Goal: Task Accomplishment & Management: Use online tool/utility

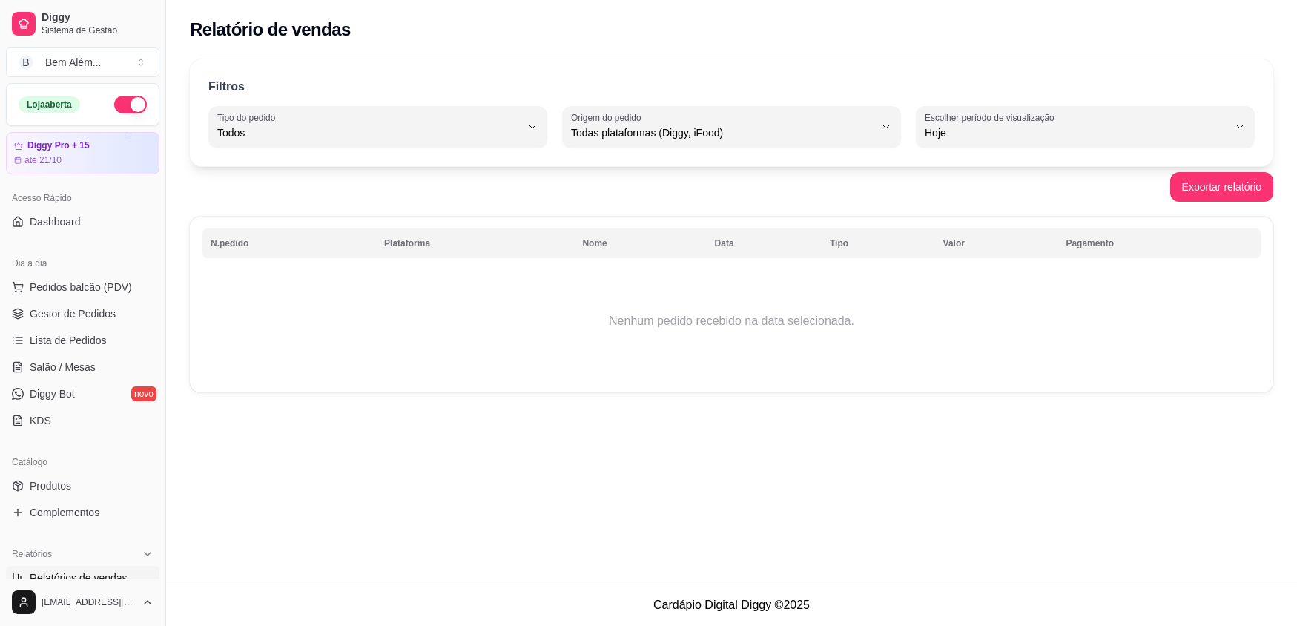
select select "ALL"
select select "0"
click at [74, 365] on span "Salão / Mesas" at bounding box center [63, 367] width 66 height 15
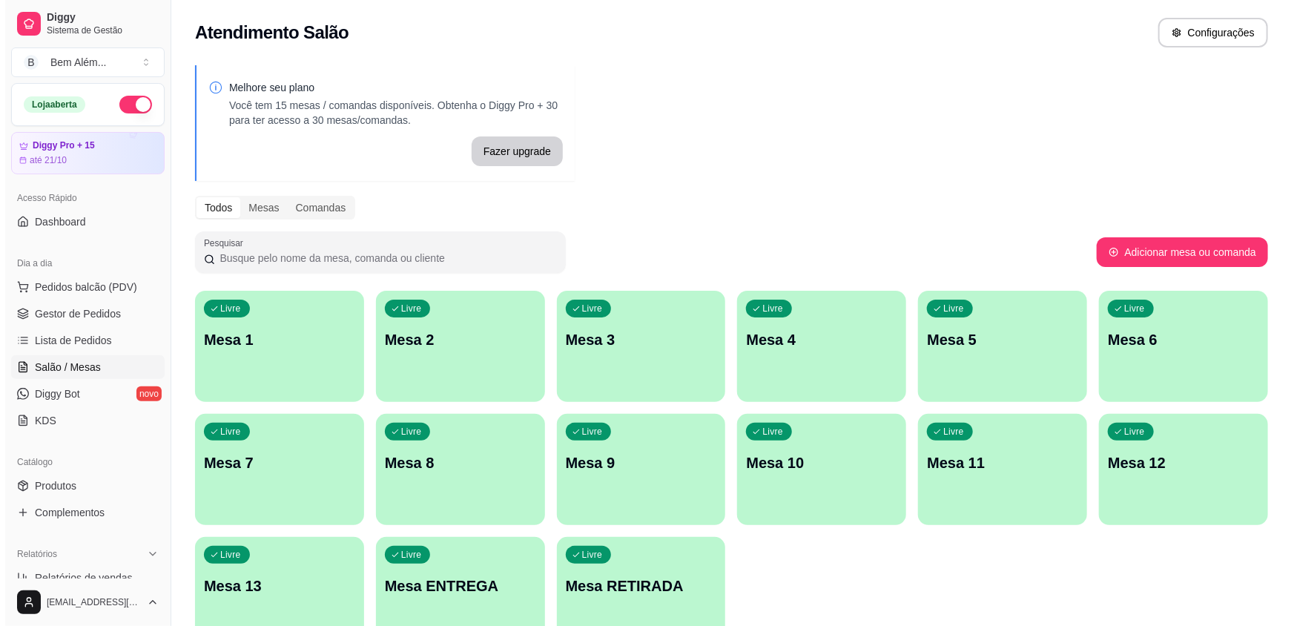
scroll to position [82, 0]
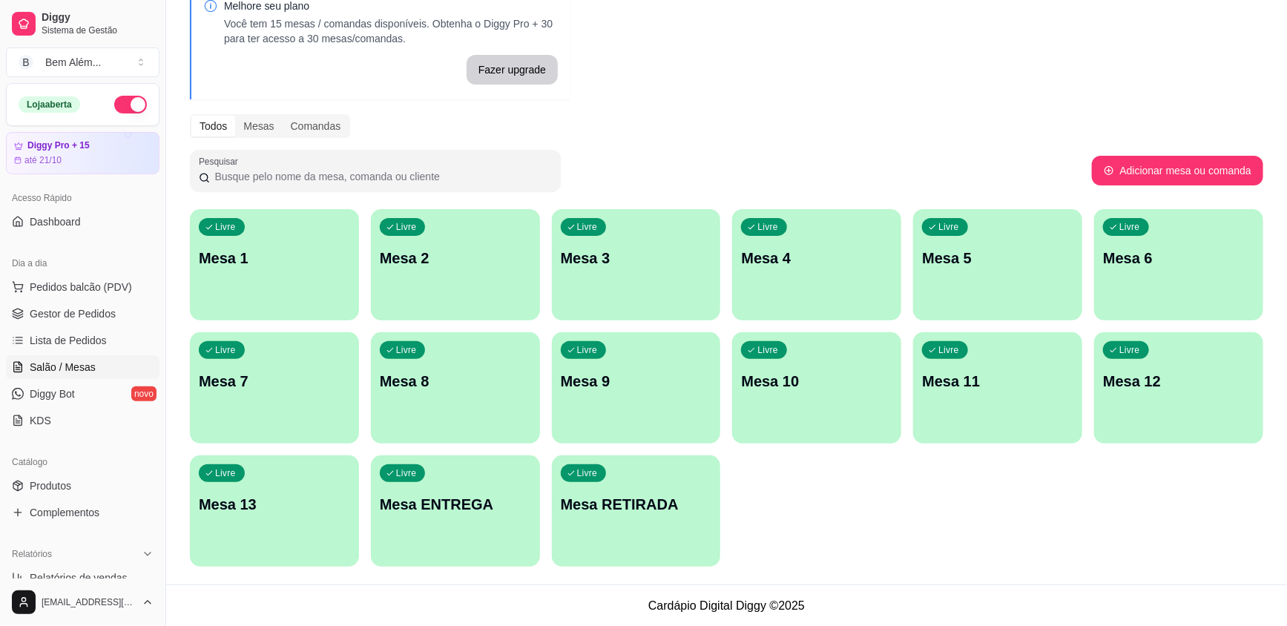
click at [464, 529] on div "Livre Mesa ENTREGA" at bounding box center [455, 501] width 169 height 93
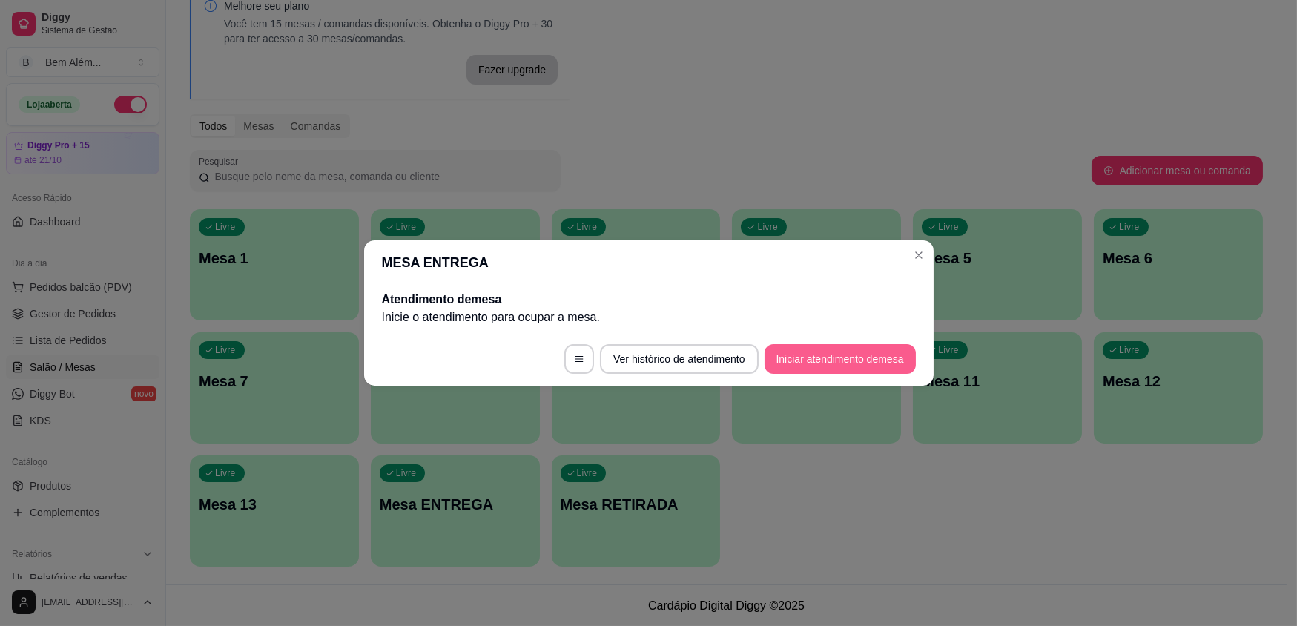
click at [859, 365] on button "Iniciar atendimento de mesa" at bounding box center [840, 359] width 151 height 30
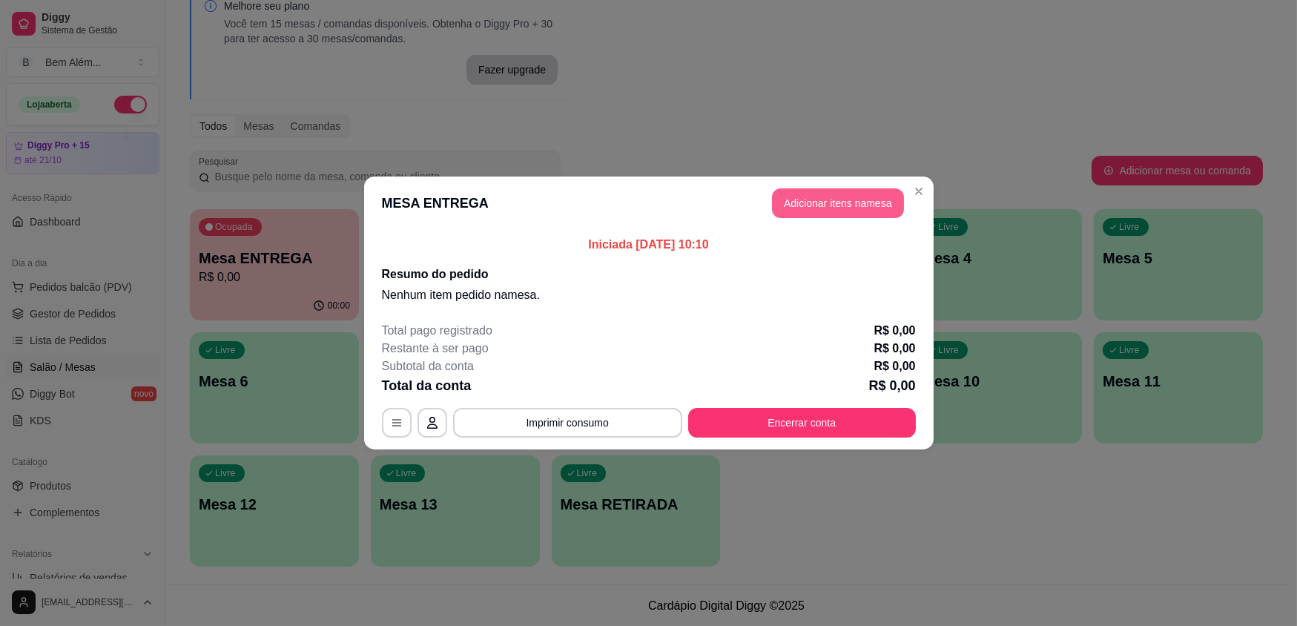
click at [825, 211] on button "Adicionar itens na mesa" at bounding box center [838, 203] width 132 height 30
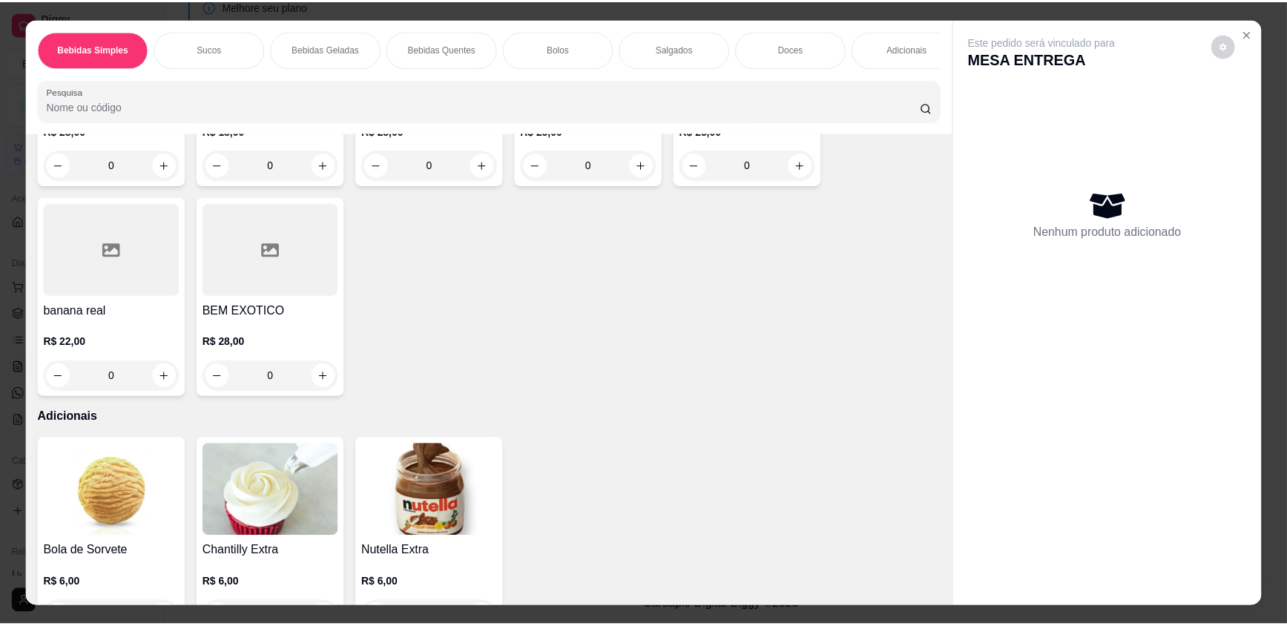
scroll to position [2893, 0]
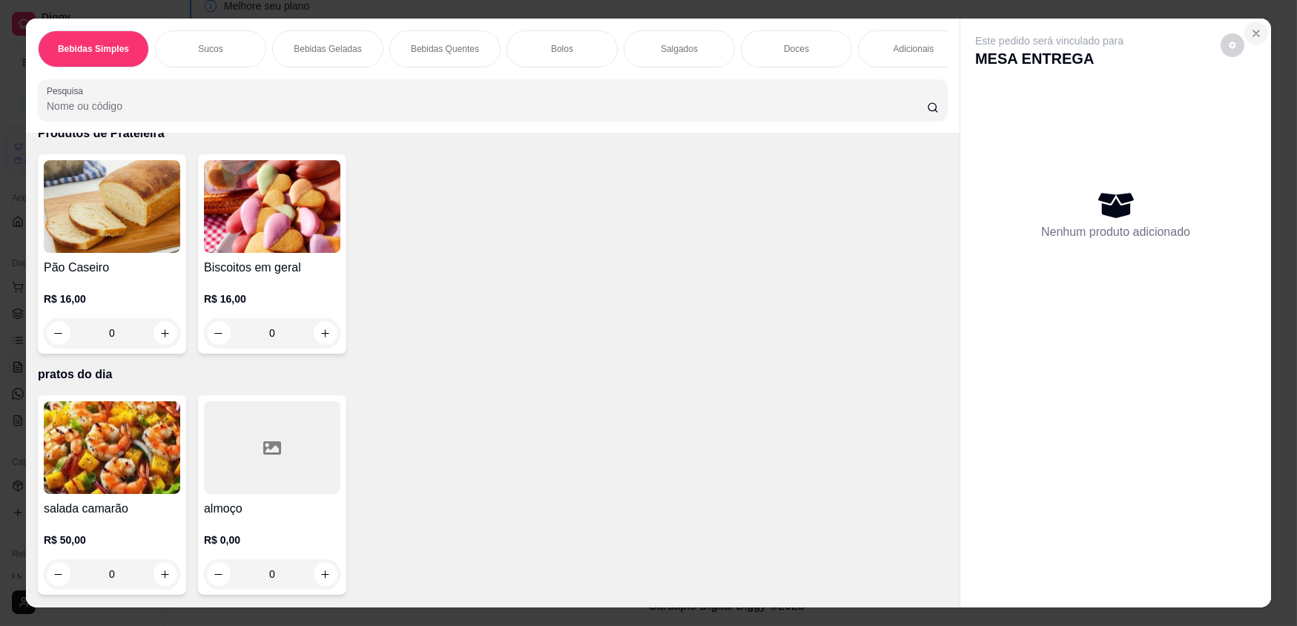
click at [1251, 33] on icon "Close" at bounding box center [1257, 33] width 12 height 12
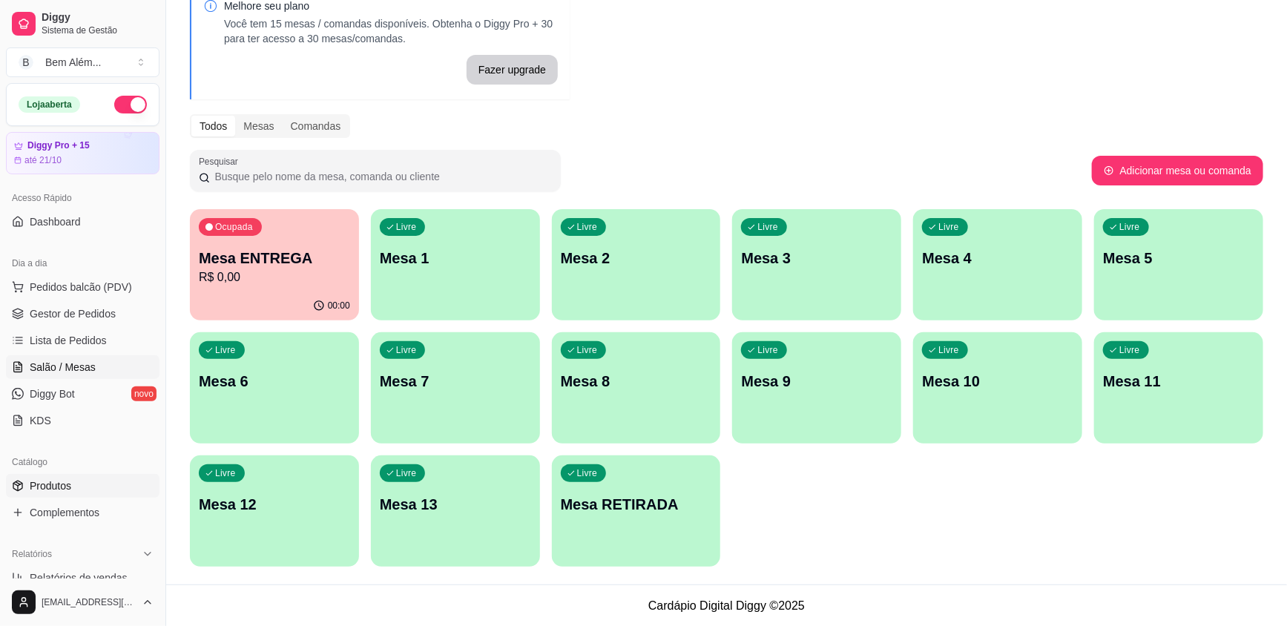
click at [63, 492] on link "Produtos" at bounding box center [83, 486] width 154 height 24
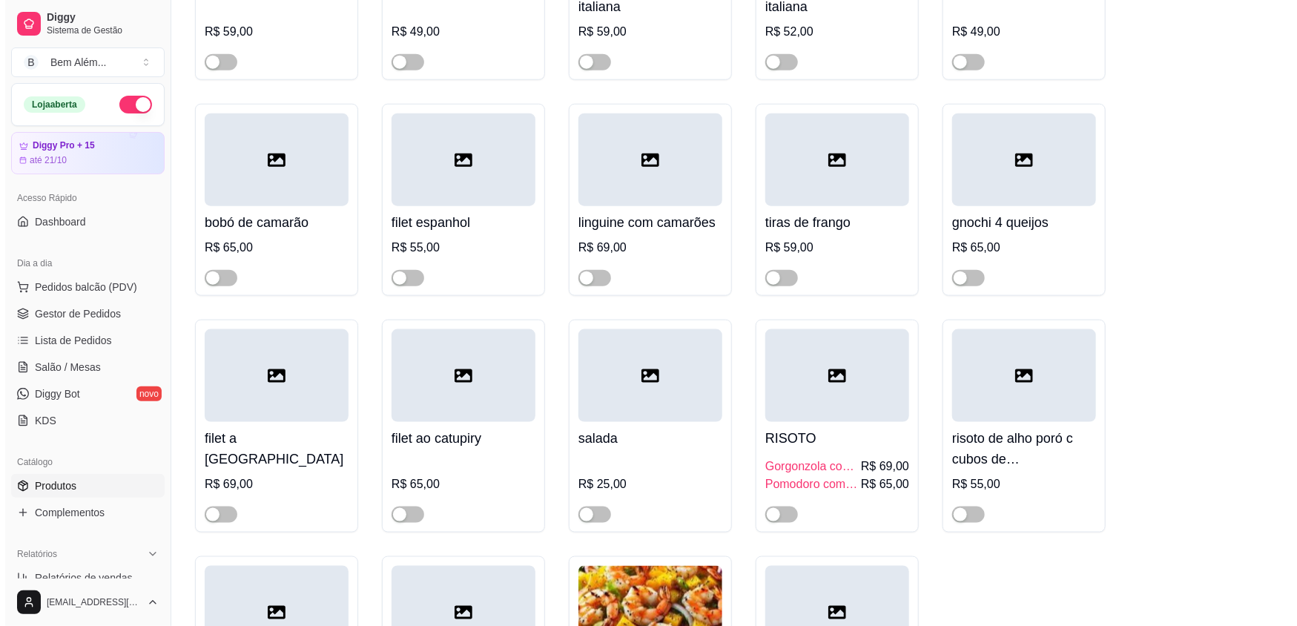
scroll to position [12349, 0]
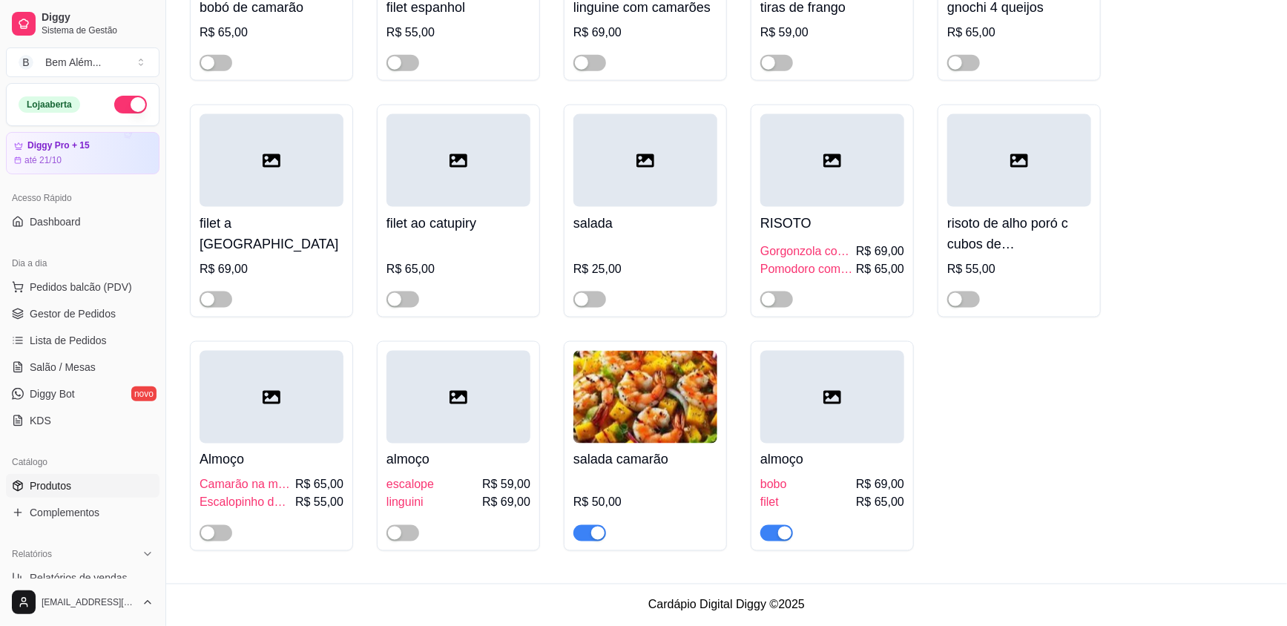
click at [338, 363] on div at bounding box center [272, 397] width 144 height 93
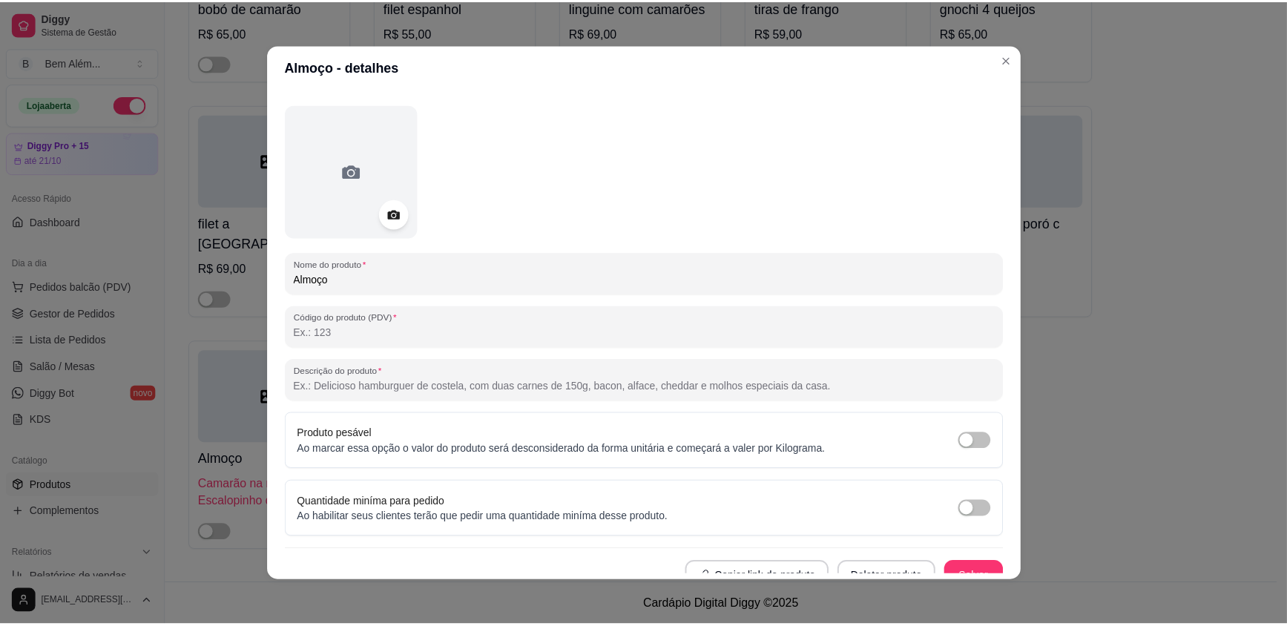
scroll to position [60, 0]
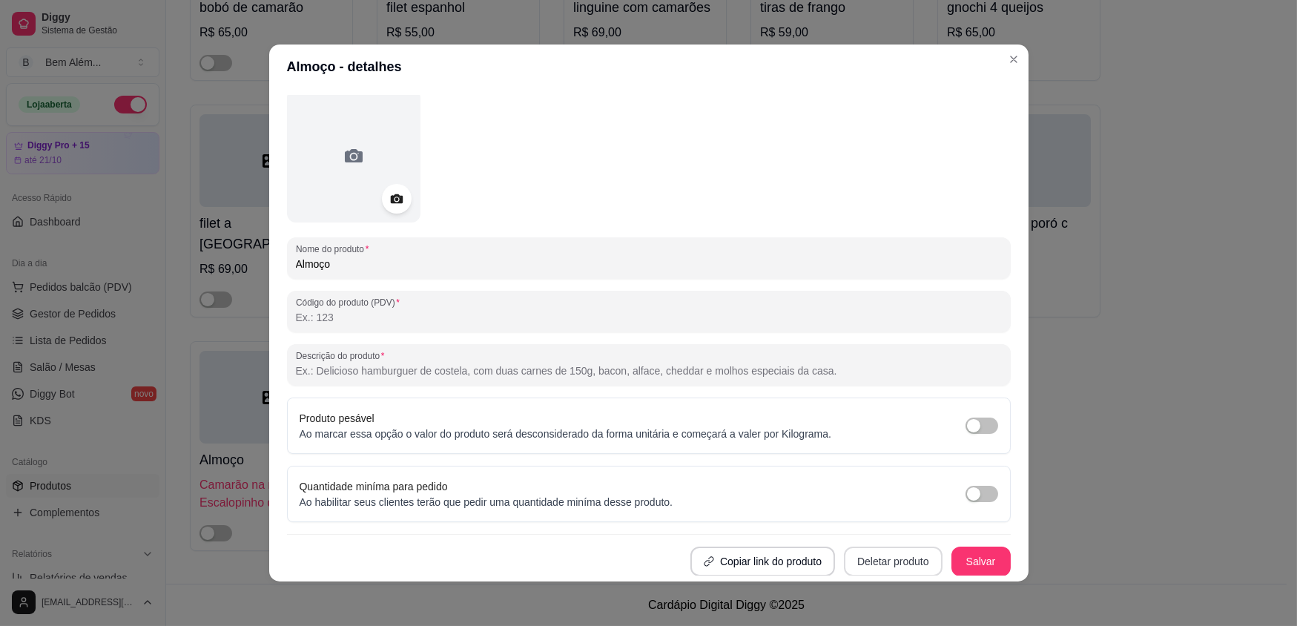
click at [844, 562] on button "Deletar produto" at bounding box center [893, 562] width 99 height 30
click at [879, 545] on button "Confirmar" at bounding box center [882, 556] width 55 height 23
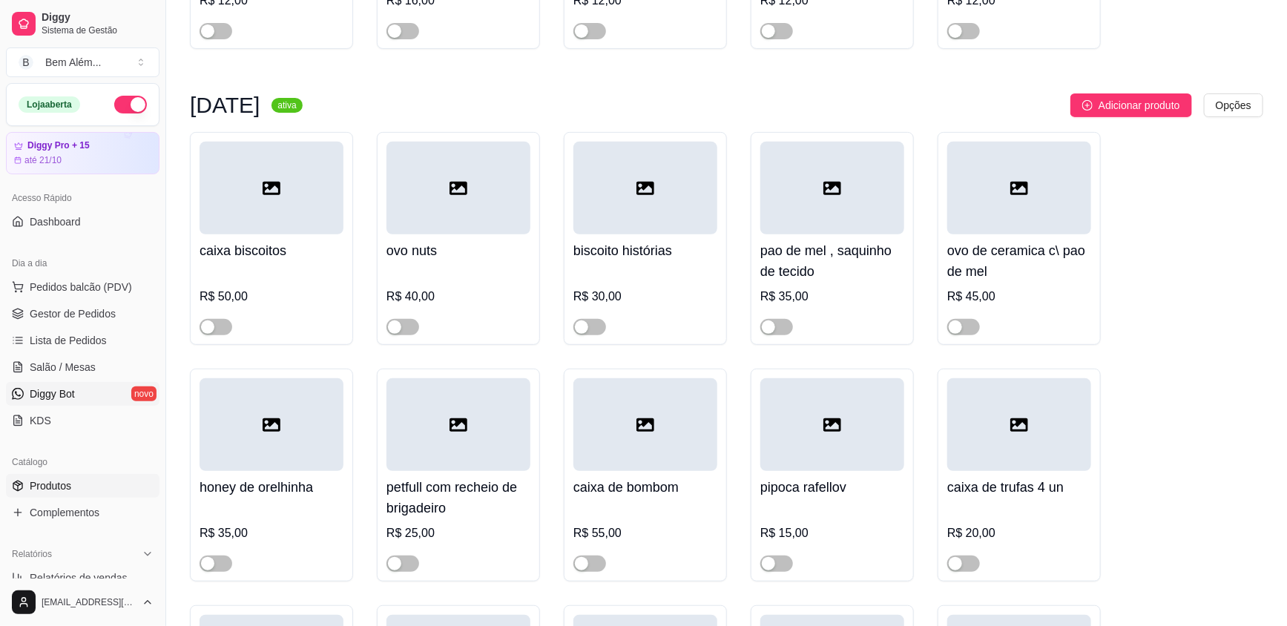
scroll to position [8640, 0]
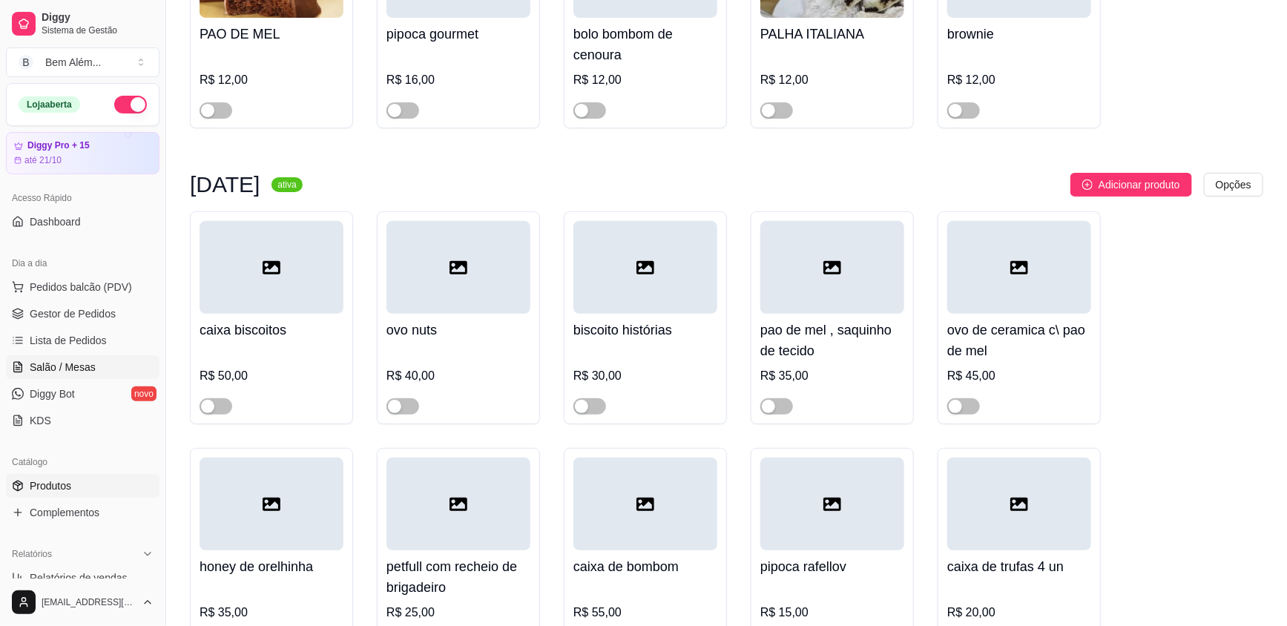
click at [61, 362] on span "Salão / Mesas" at bounding box center [63, 367] width 66 height 15
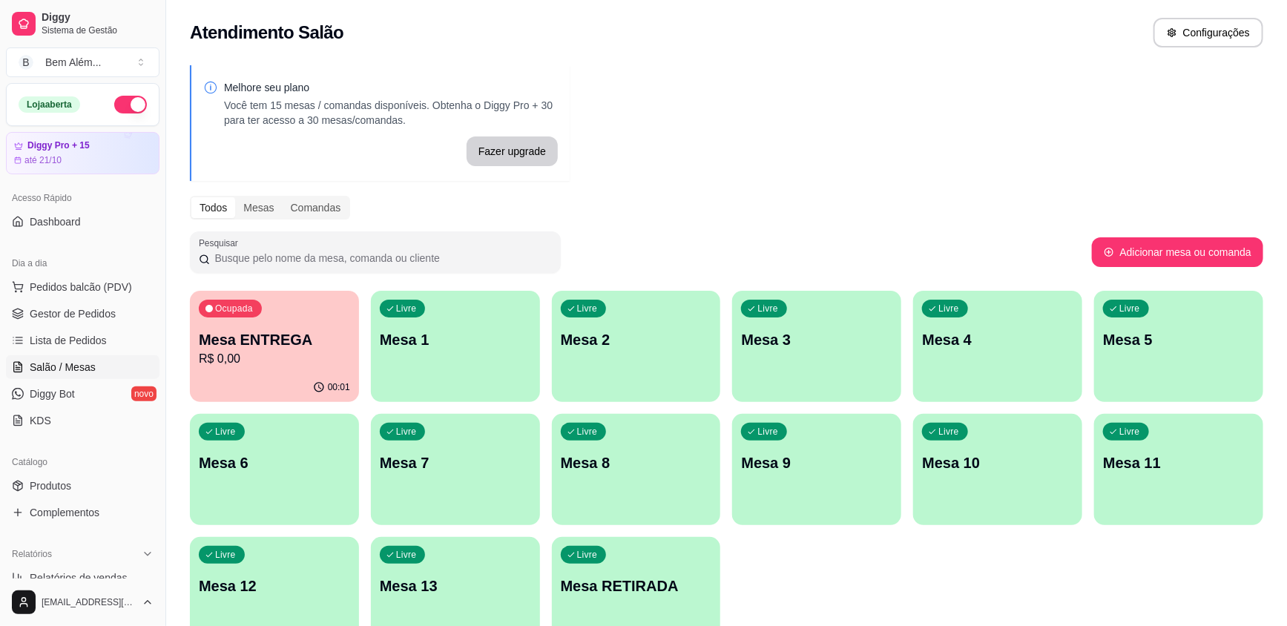
click at [246, 360] on p "R$ 0,00" at bounding box center [274, 359] width 151 height 18
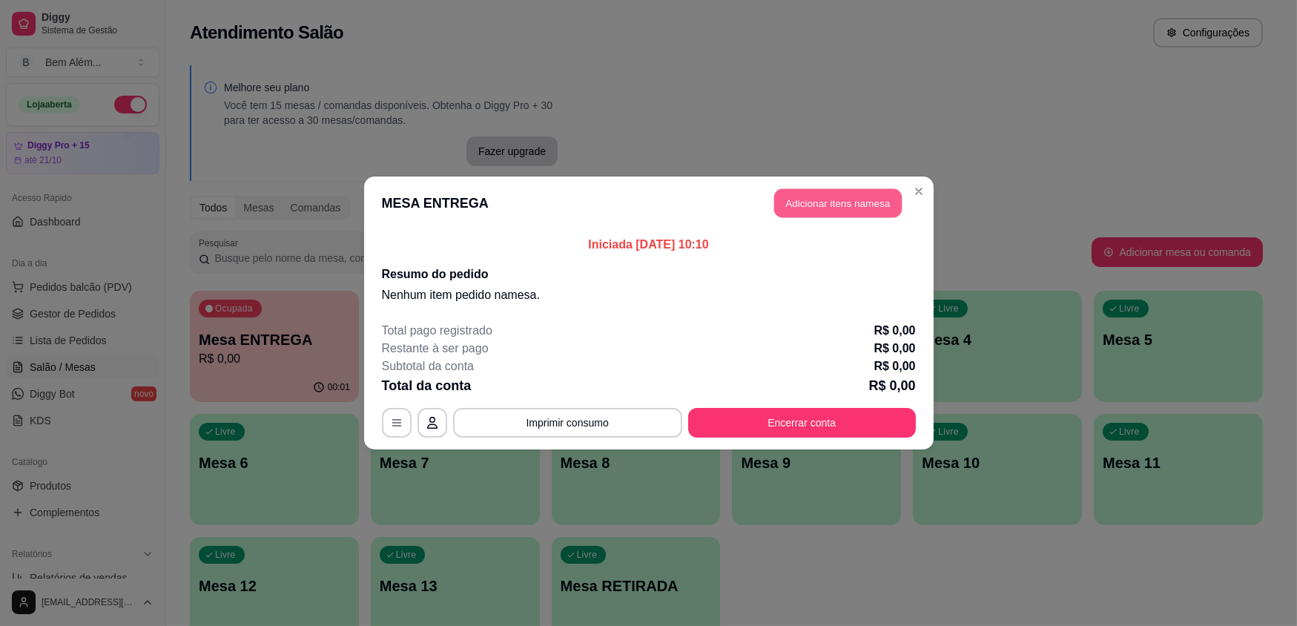
click at [874, 211] on button "Adicionar itens na mesa" at bounding box center [838, 203] width 128 height 29
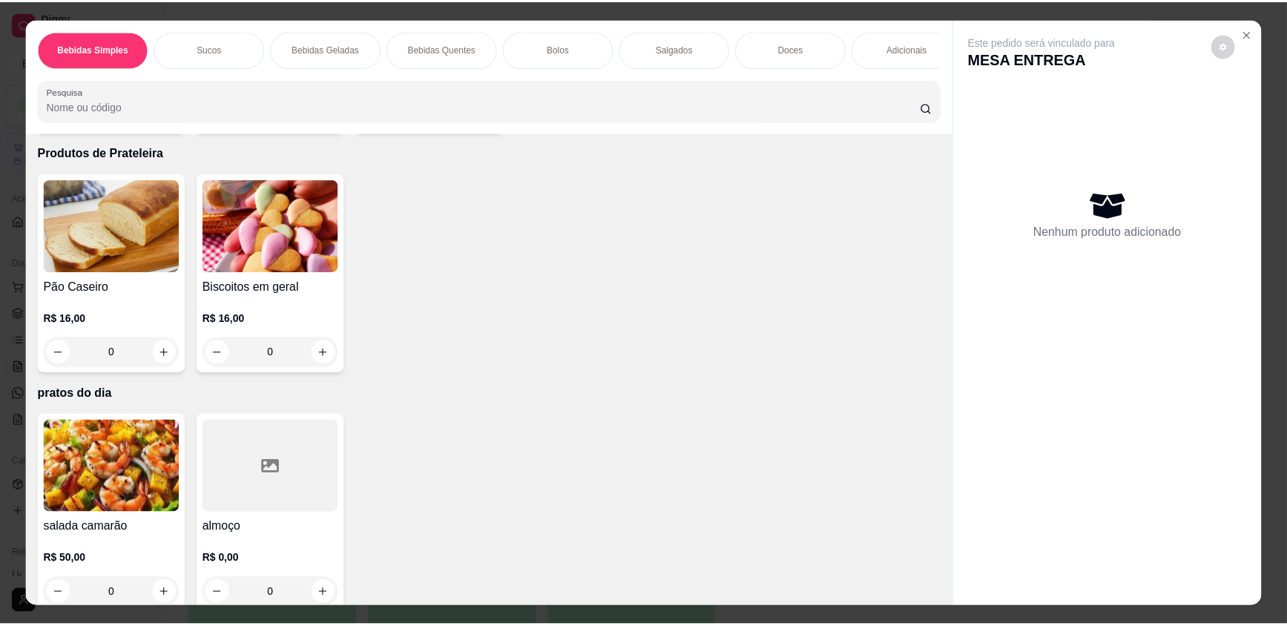
scroll to position [2893, 0]
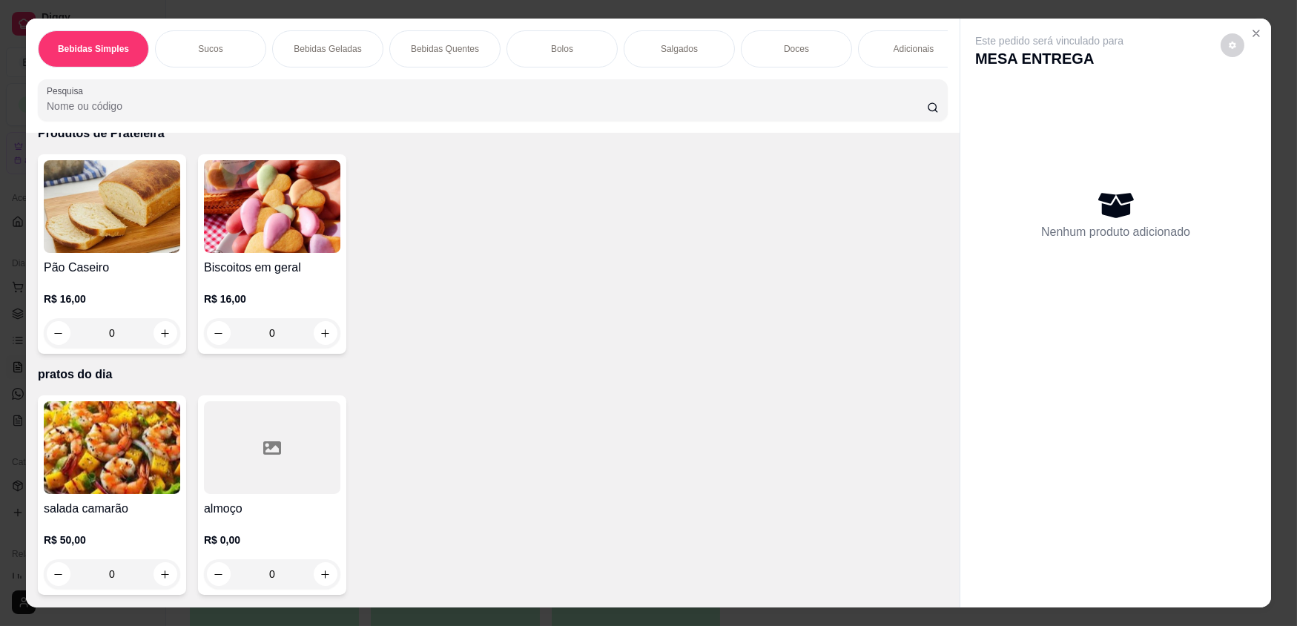
click at [298, 461] on div at bounding box center [272, 447] width 136 height 93
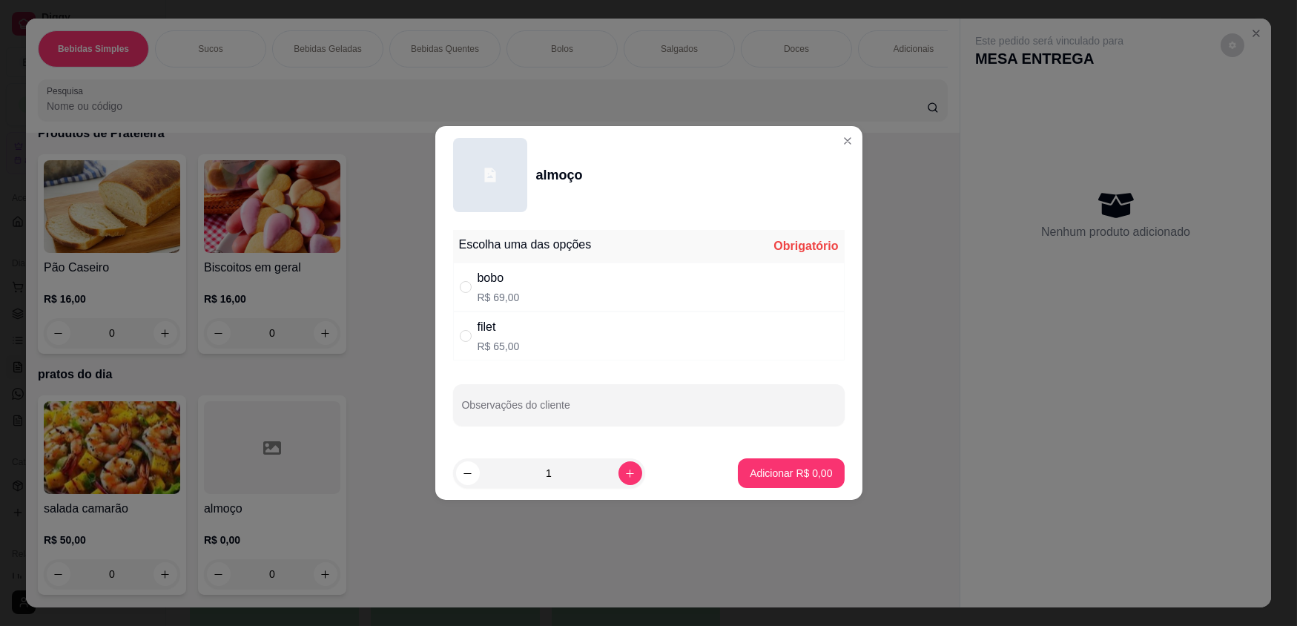
click at [472, 340] on div "" at bounding box center [469, 336] width 18 height 16
radio input "true"
click at [625, 475] on icon "increase-product-quantity" at bounding box center [630, 473] width 11 height 11
type input "2"
click at [757, 480] on button "Adicionar R$ 130,00" at bounding box center [785, 473] width 114 height 29
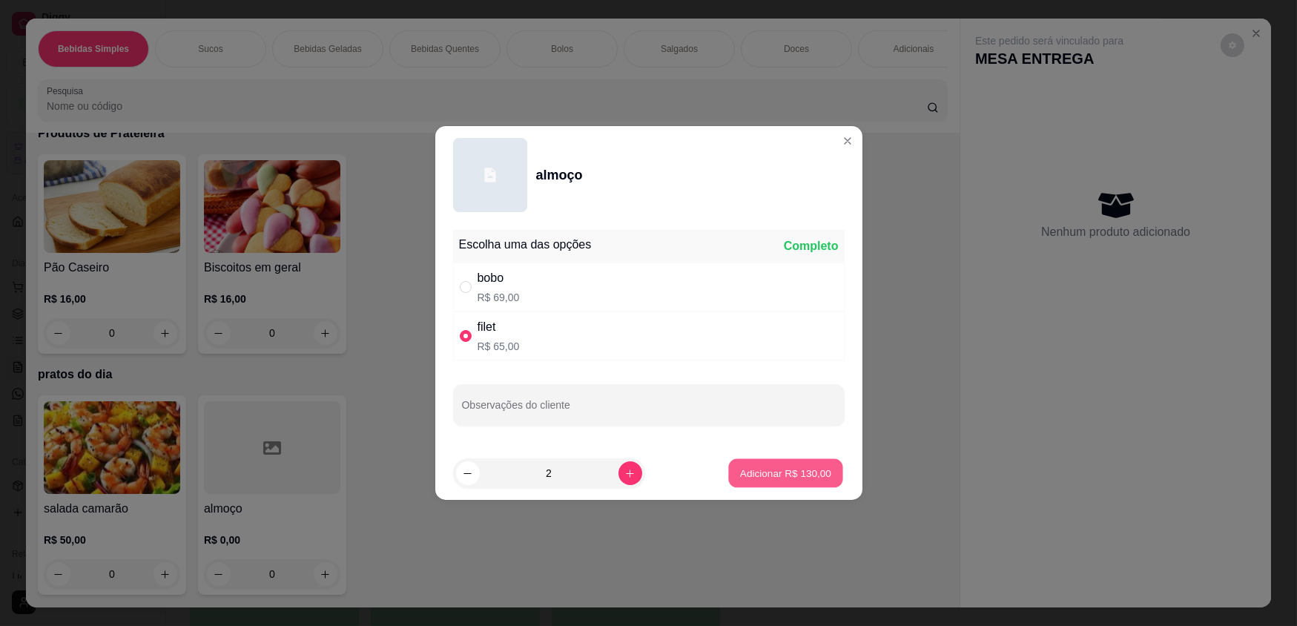
type input "2"
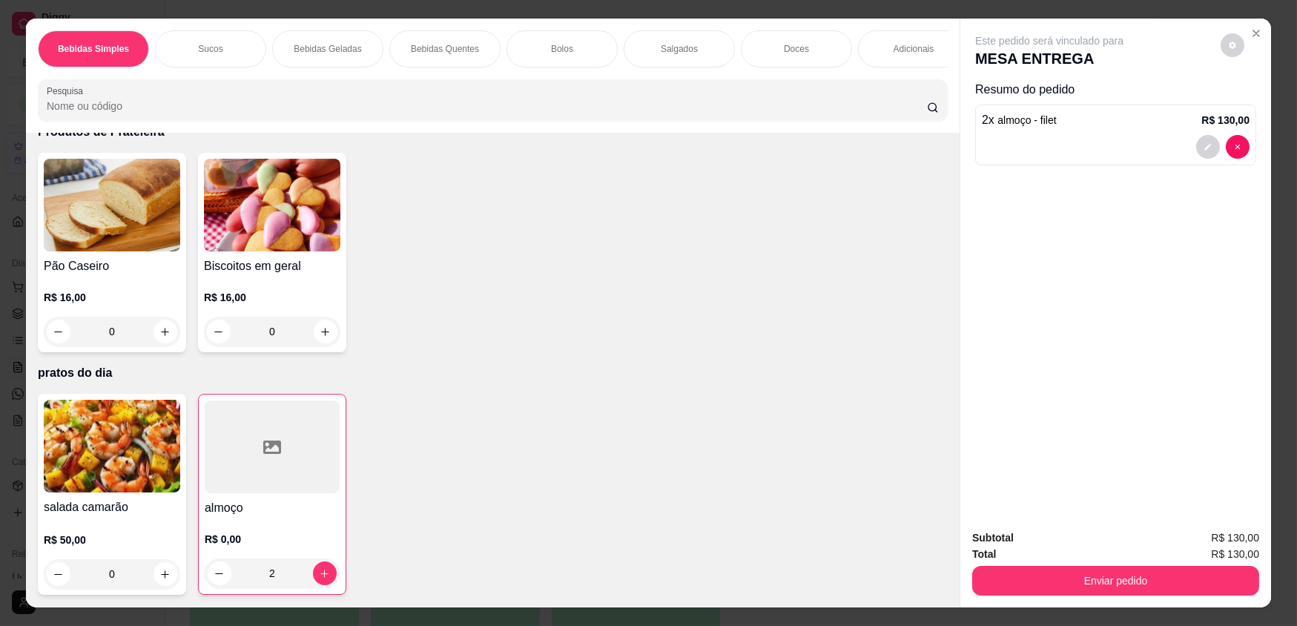
click at [259, 435] on div at bounding box center [272, 447] width 135 height 93
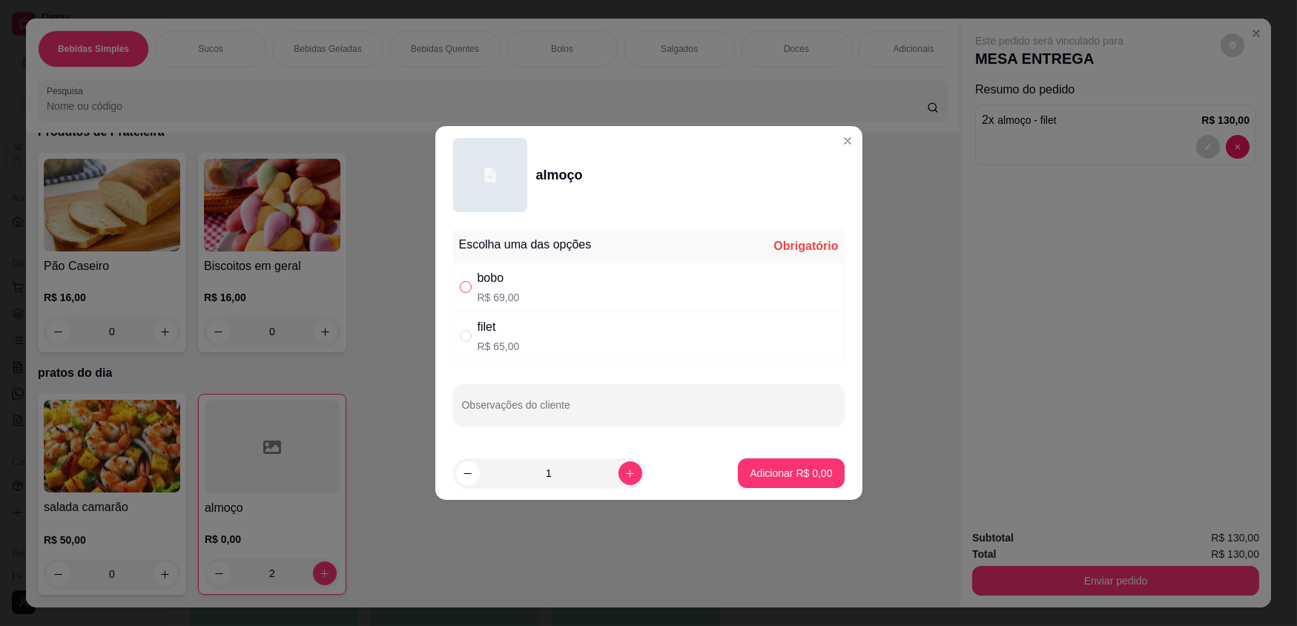
click at [466, 294] on label "" at bounding box center [466, 287] width 12 height 16
click at [466, 293] on input "" at bounding box center [466, 287] width 12 height 12
click at [462, 287] on input "" at bounding box center [466, 287] width 12 height 12
radio input "true"
click at [778, 475] on p "Adicionar R$ 69,00" at bounding box center [788, 473] width 88 height 15
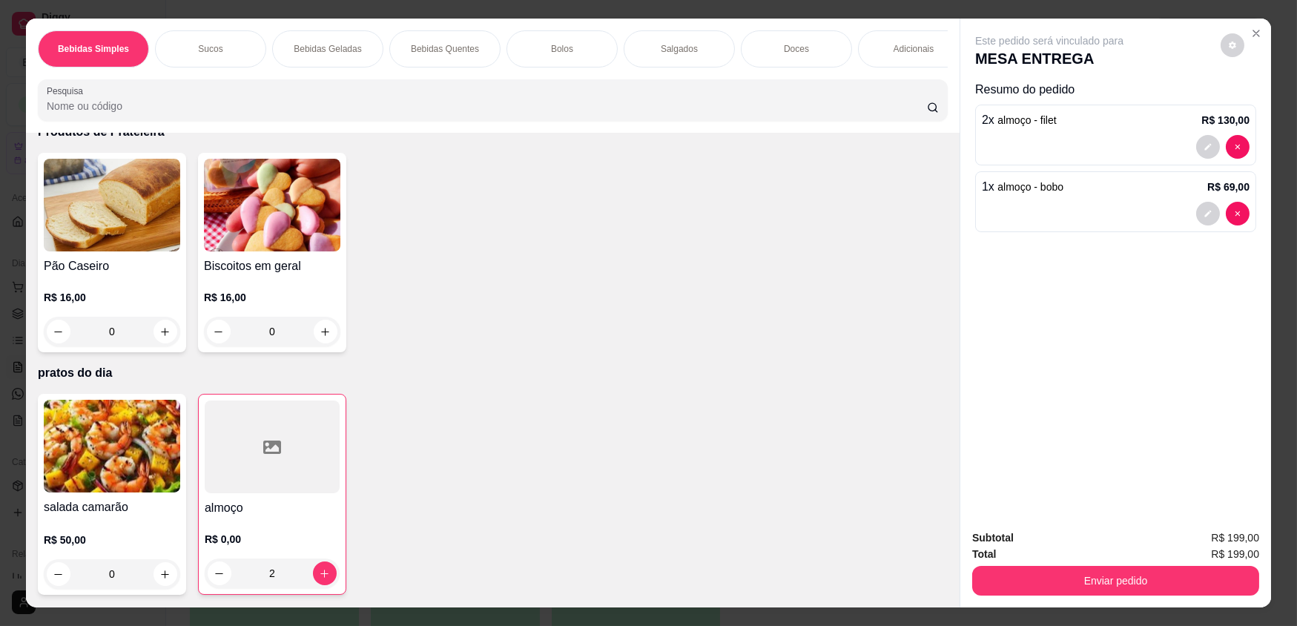
click at [251, 461] on div at bounding box center [272, 447] width 135 height 93
click at [67, 465] on img at bounding box center [112, 446] width 136 height 93
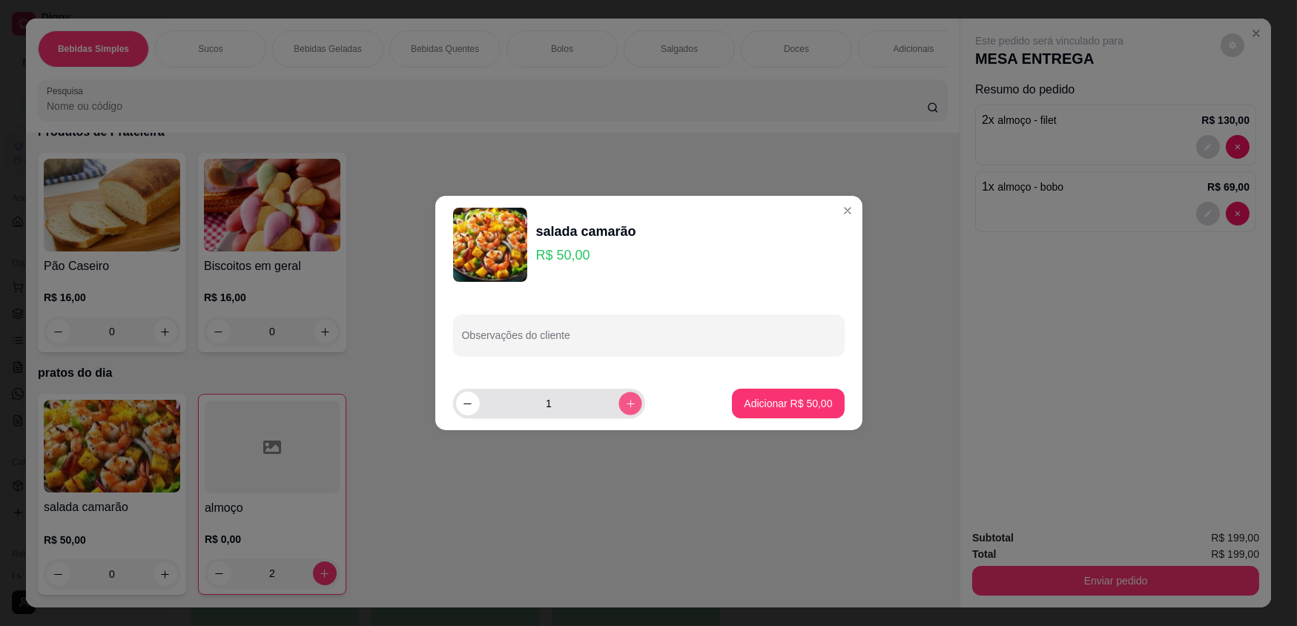
click at [627, 403] on button "increase-product-quantity" at bounding box center [630, 403] width 23 height 23
click at [627, 403] on button "increase-product-quantity" at bounding box center [631, 404] width 24 height 24
click at [461, 409] on button "decrease-product-quantity" at bounding box center [467, 403] width 23 height 23
type input "2"
click at [756, 410] on button "Adicionar R$ 100,00" at bounding box center [786, 404] width 118 height 30
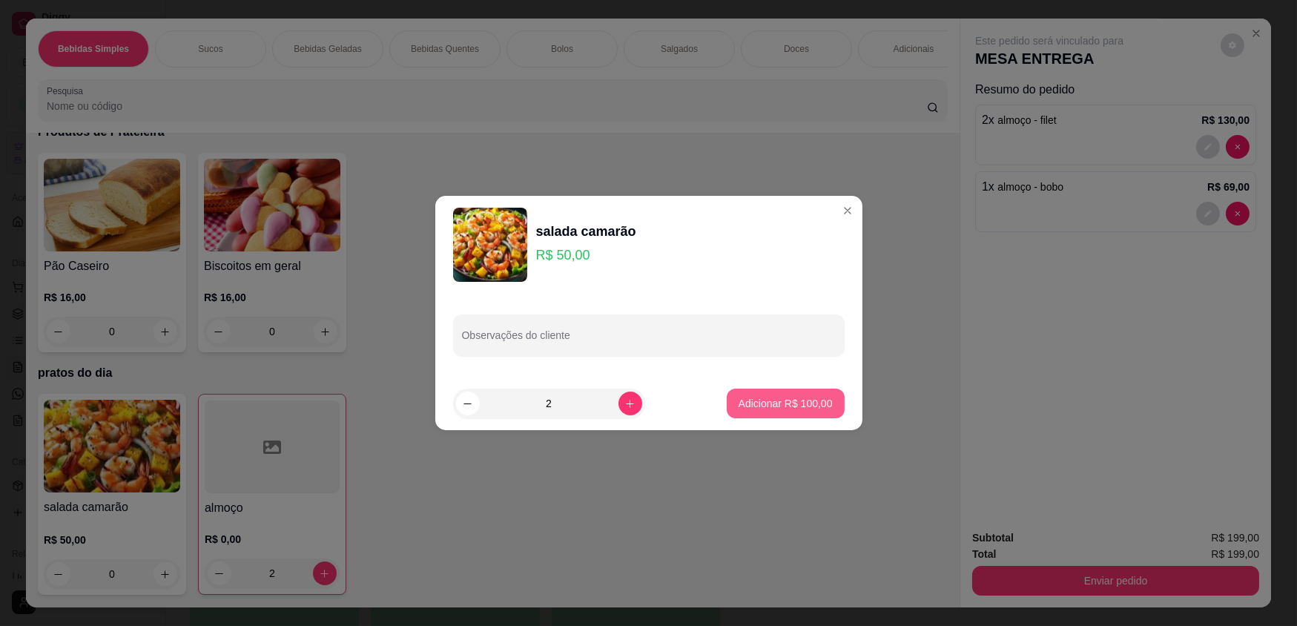
type input "2"
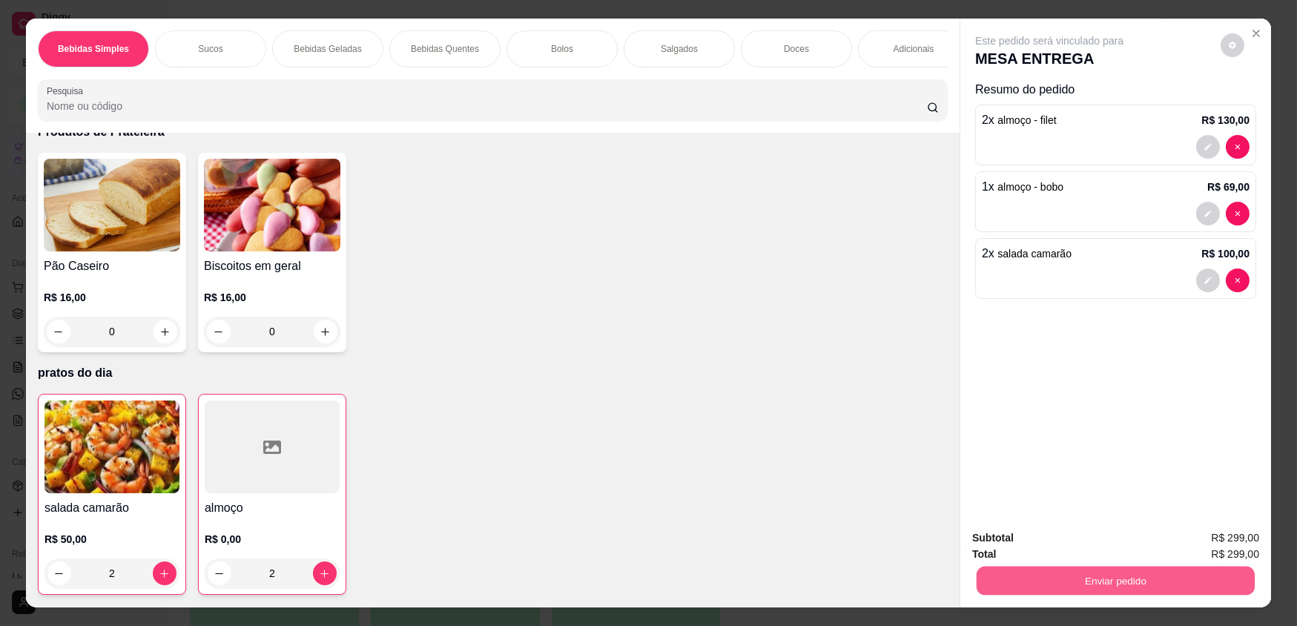
click at [1063, 584] on button "Enviar pedido" at bounding box center [1116, 580] width 278 height 29
click at [1209, 544] on button "Enviar pedido" at bounding box center [1221, 544] width 84 height 28
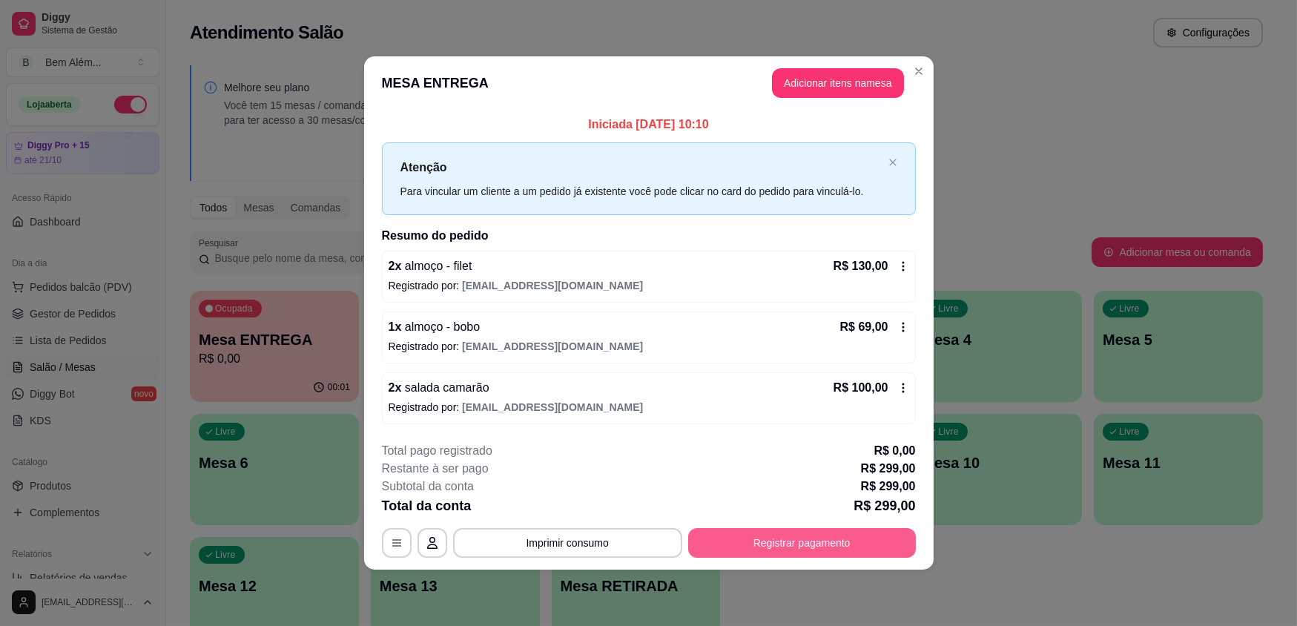
click at [830, 553] on button "Registrar pagamento" at bounding box center [802, 543] width 228 height 30
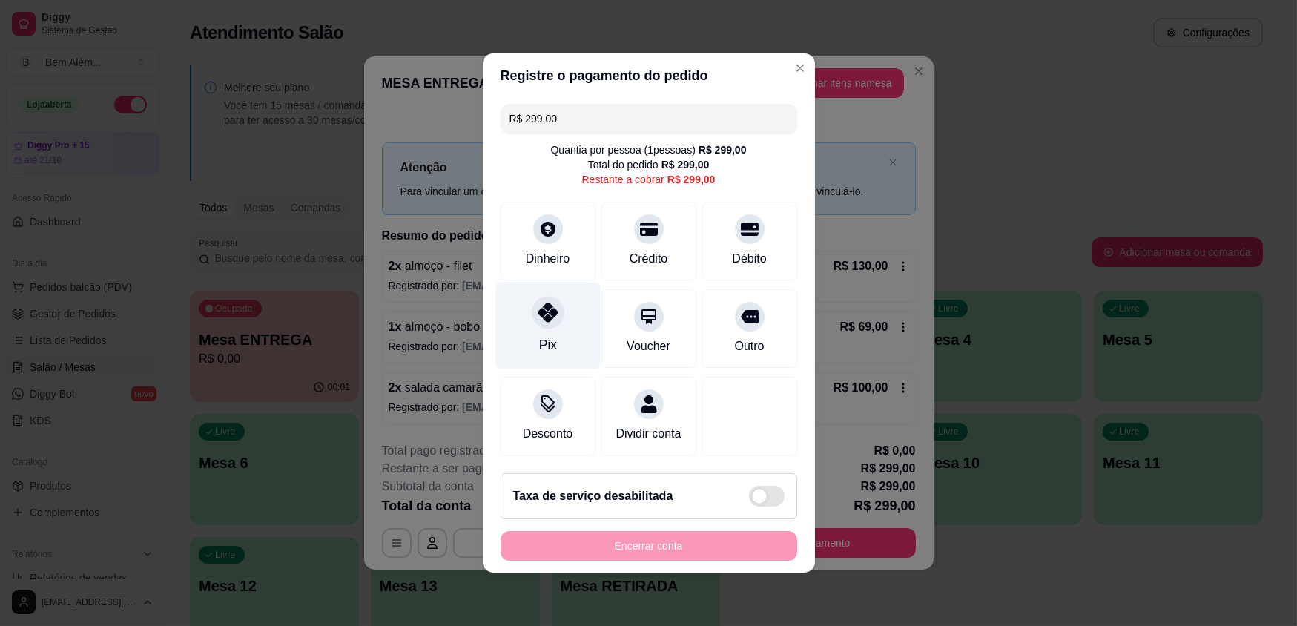
click at [561, 346] on div "Pix" at bounding box center [547, 326] width 105 height 87
type input "R$ 0,00"
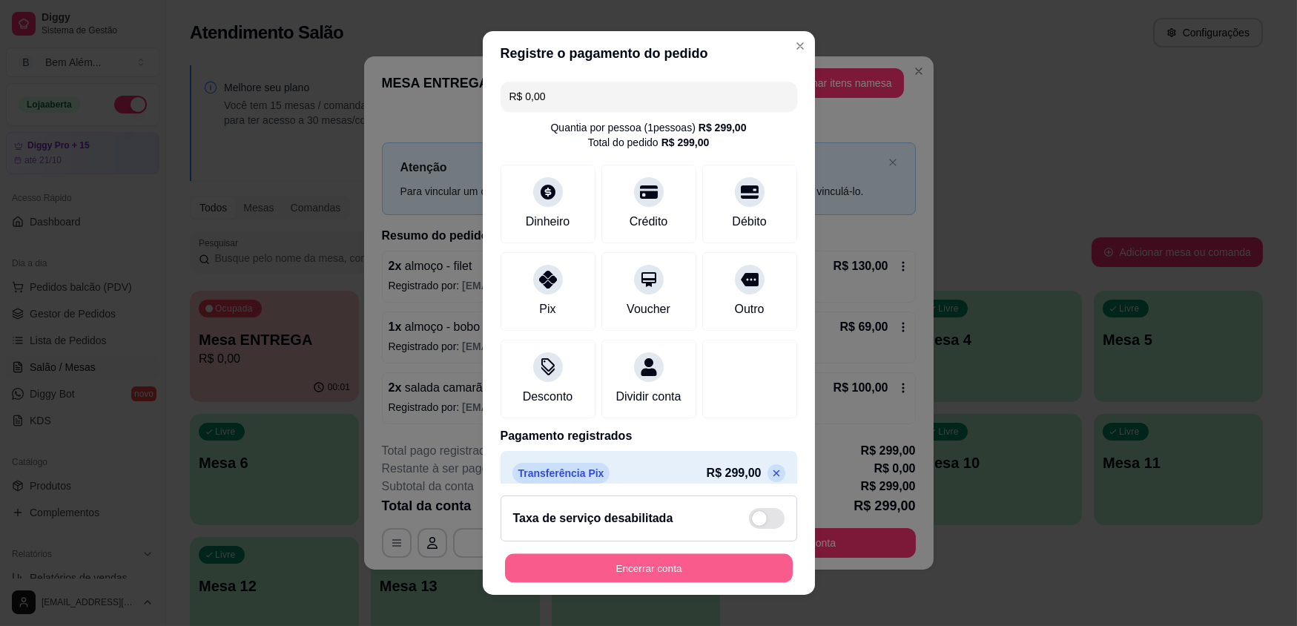
click at [708, 559] on button "Encerrar conta" at bounding box center [649, 567] width 288 height 29
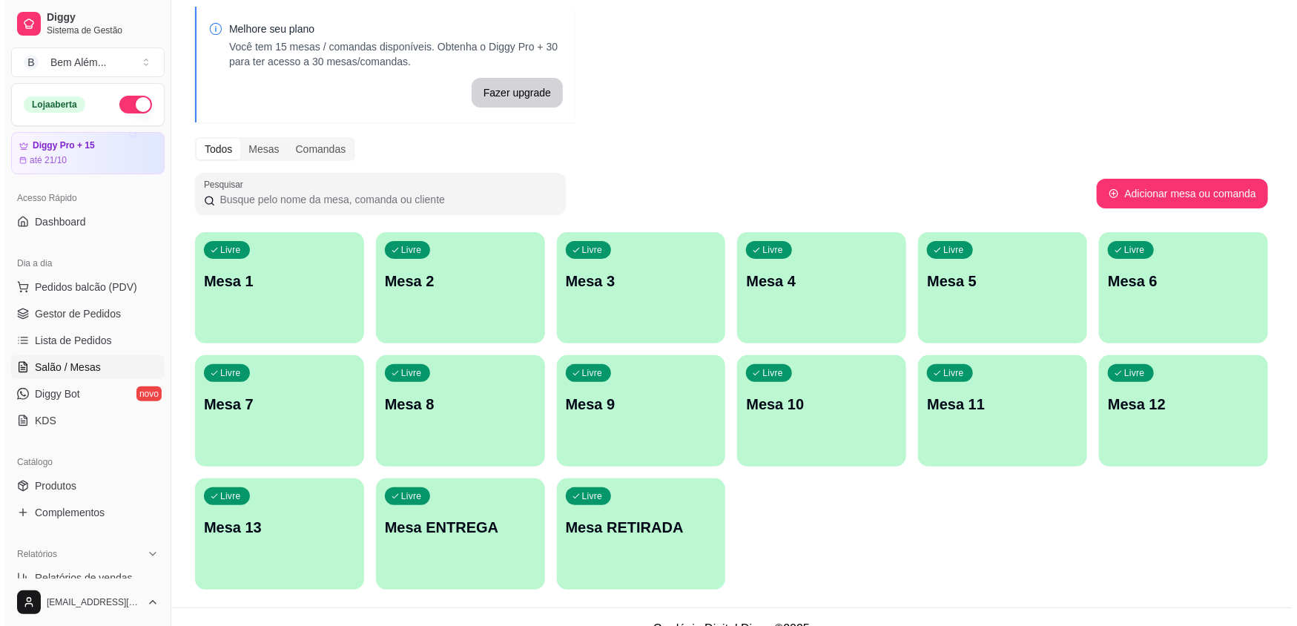
scroll to position [82, 0]
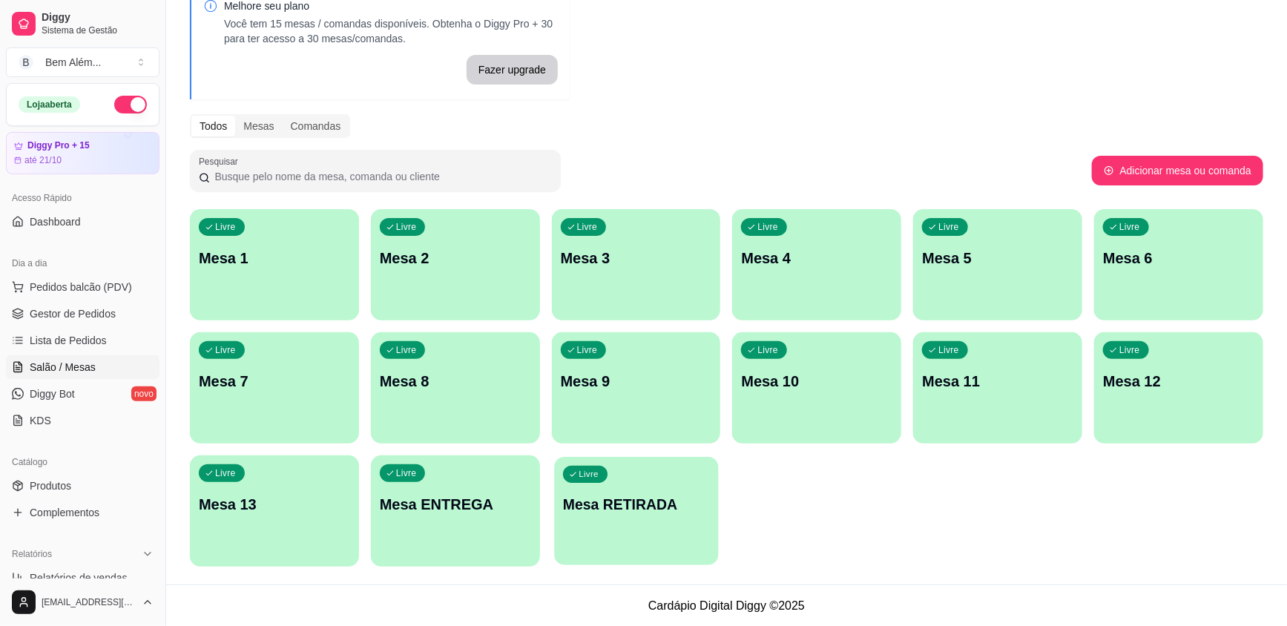
click at [616, 534] on div "Livre Mesa RETIRADA" at bounding box center [636, 502] width 164 height 90
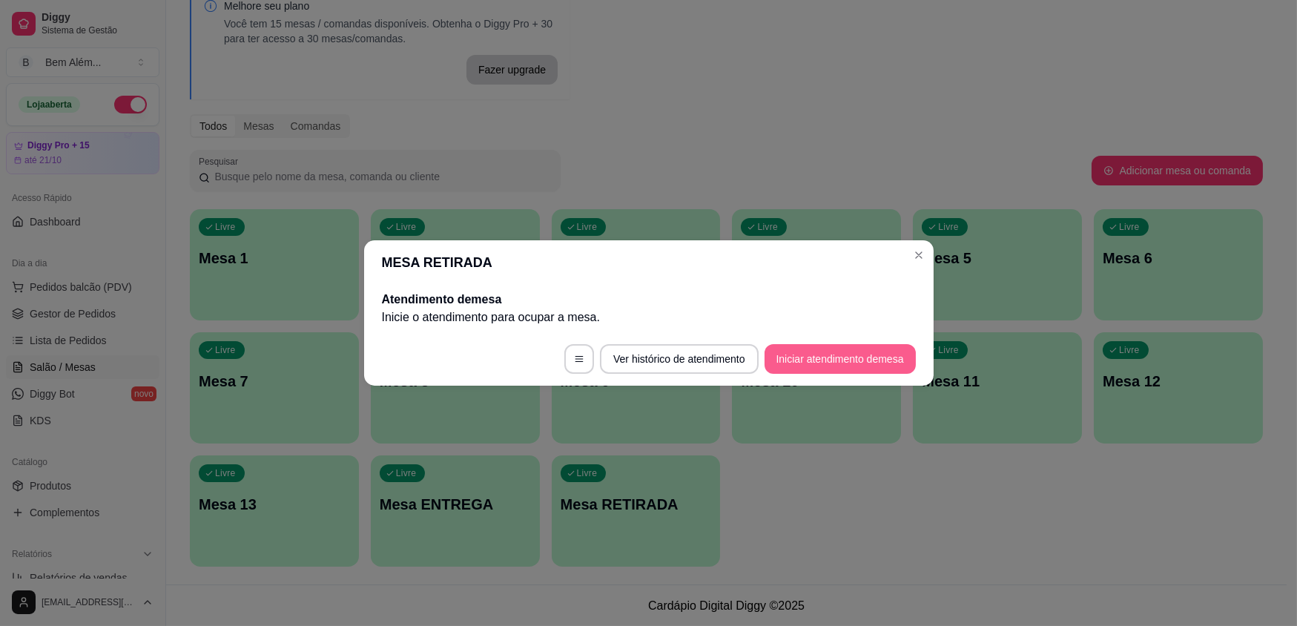
click at [790, 360] on button "Iniciar atendimento de mesa" at bounding box center [840, 359] width 151 height 30
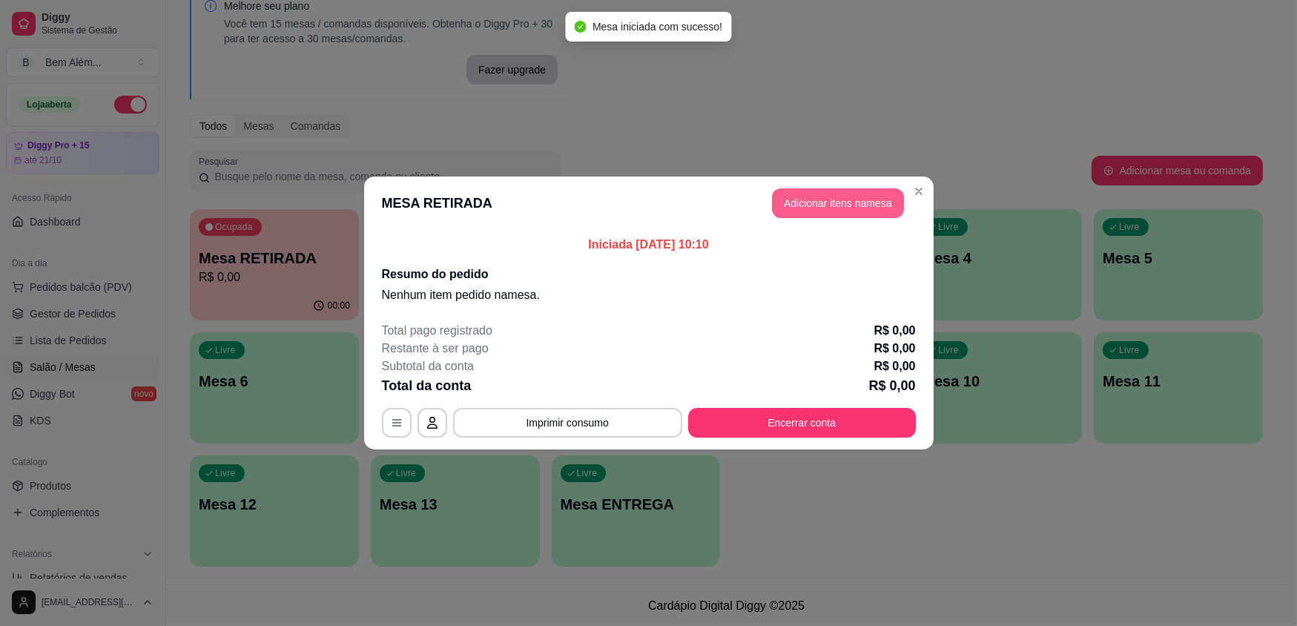
click at [823, 217] on button "Adicionar itens na mesa" at bounding box center [838, 203] width 132 height 30
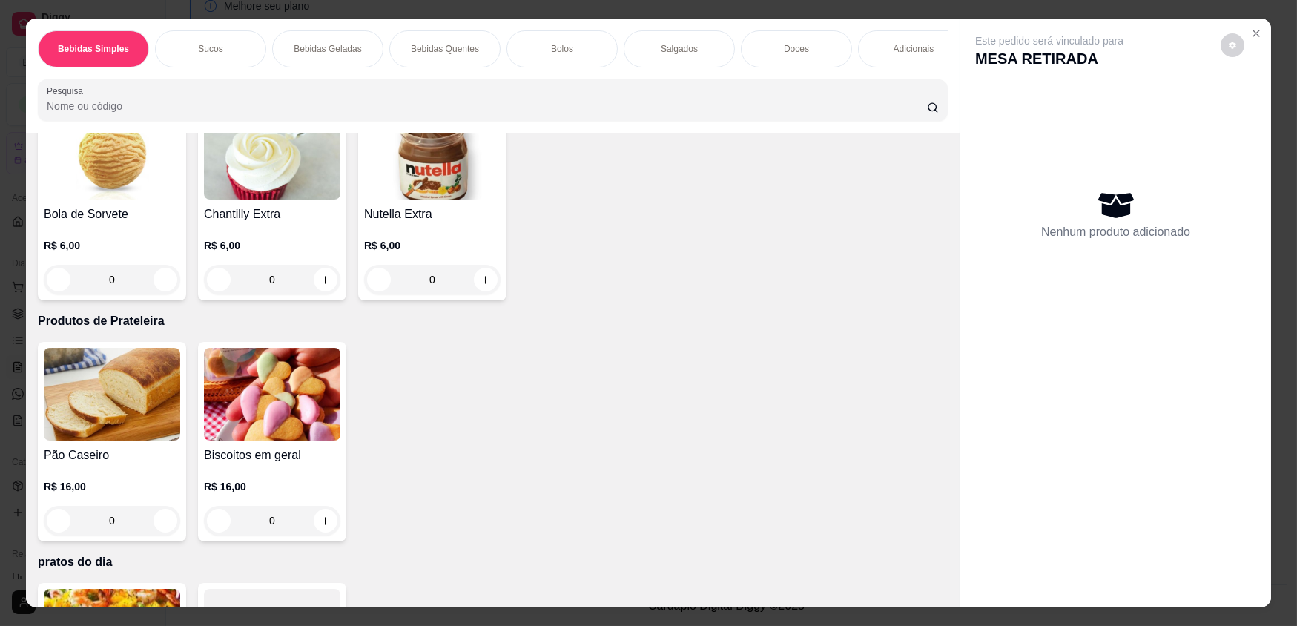
scroll to position [2893, 0]
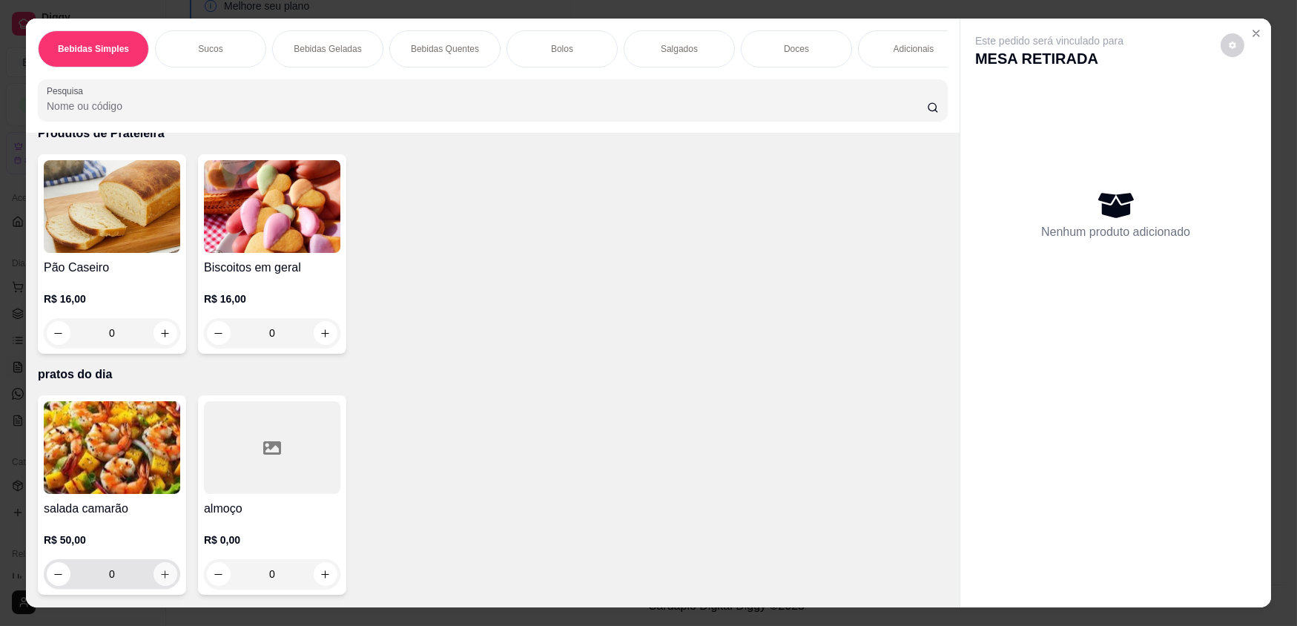
click at [165, 576] on icon "increase-product-quantity" at bounding box center [164, 574] width 11 height 11
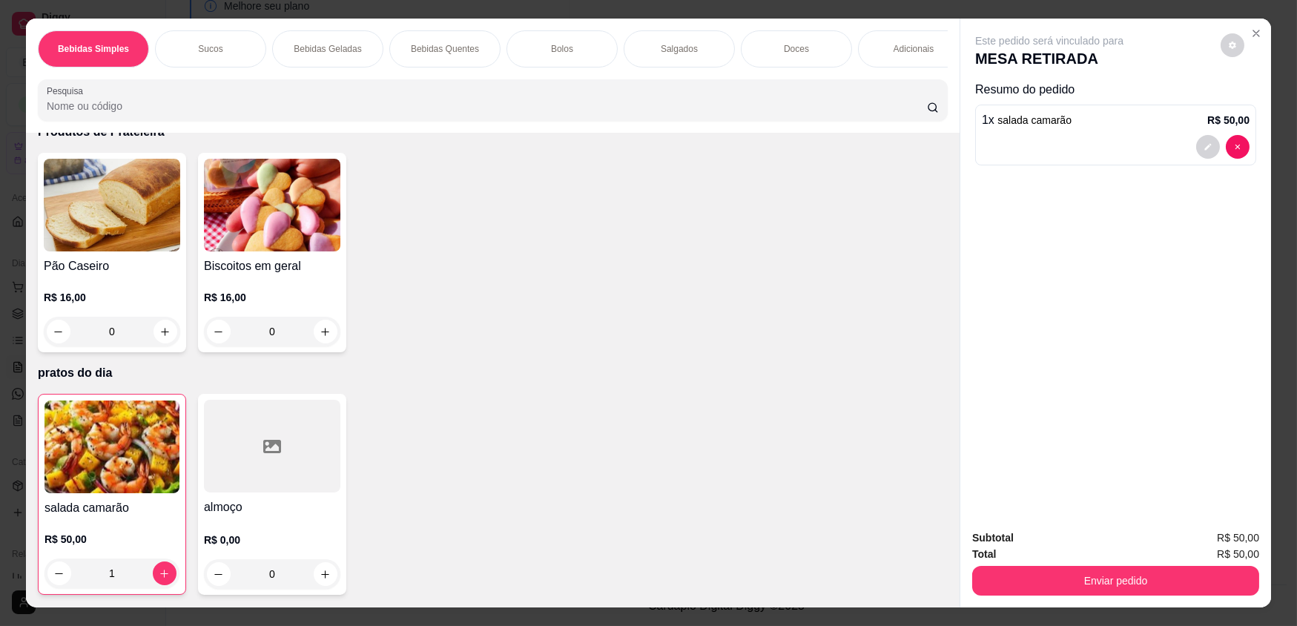
click at [113, 438] on img at bounding box center [112, 447] width 135 height 93
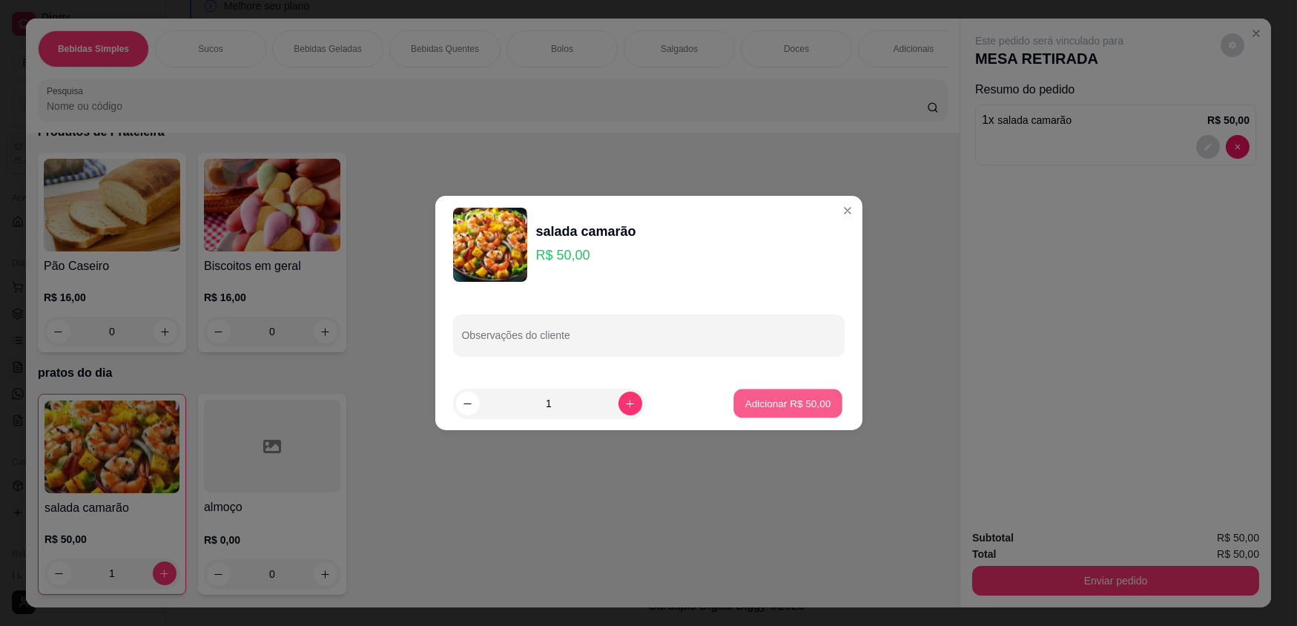
click at [788, 397] on p "Adicionar R$ 50,00" at bounding box center [788, 403] width 86 height 14
type input "2"
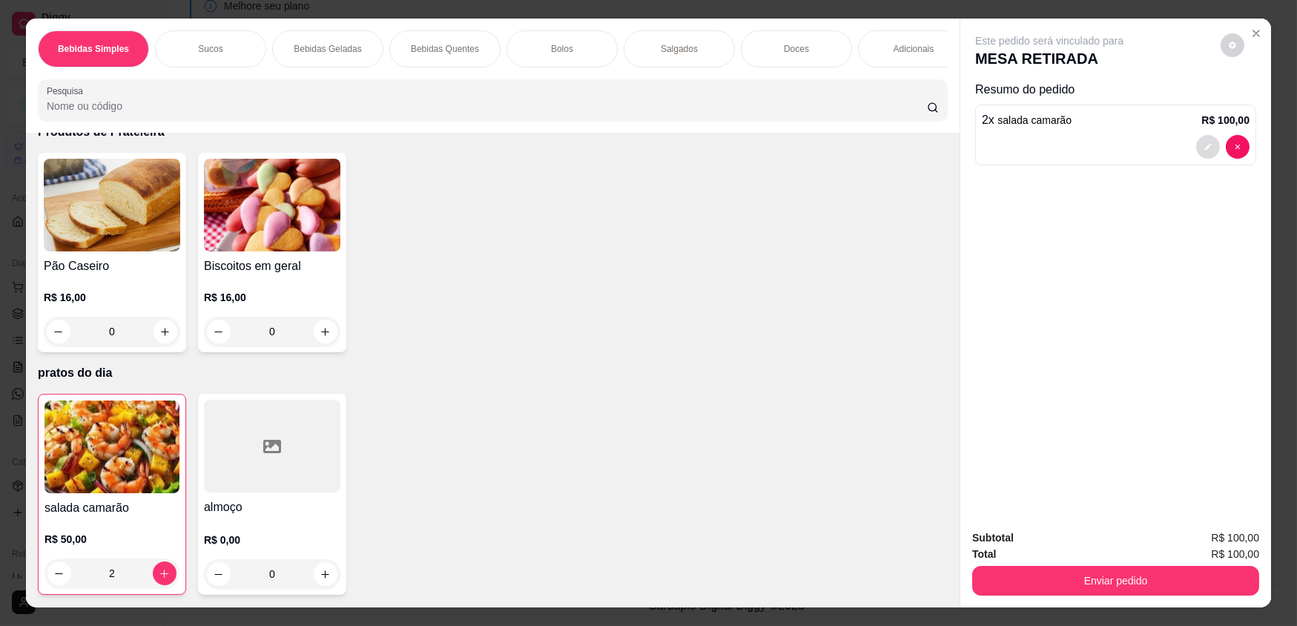
click at [1207, 145] on icon "decrease-product-quantity" at bounding box center [1208, 146] width 9 height 9
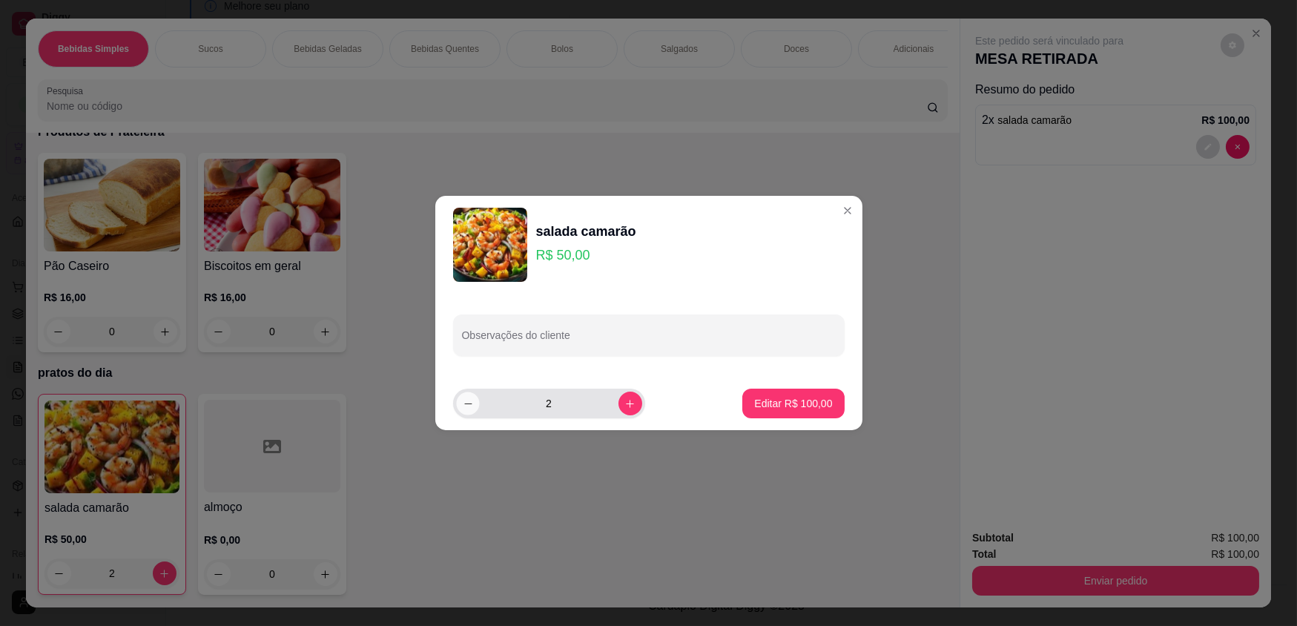
click at [469, 408] on icon "decrease-product-quantity" at bounding box center [467, 403] width 11 height 11
type input "1"
click at [760, 405] on p "Editar R$ 50,00" at bounding box center [796, 403] width 72 height 15
type input "1"
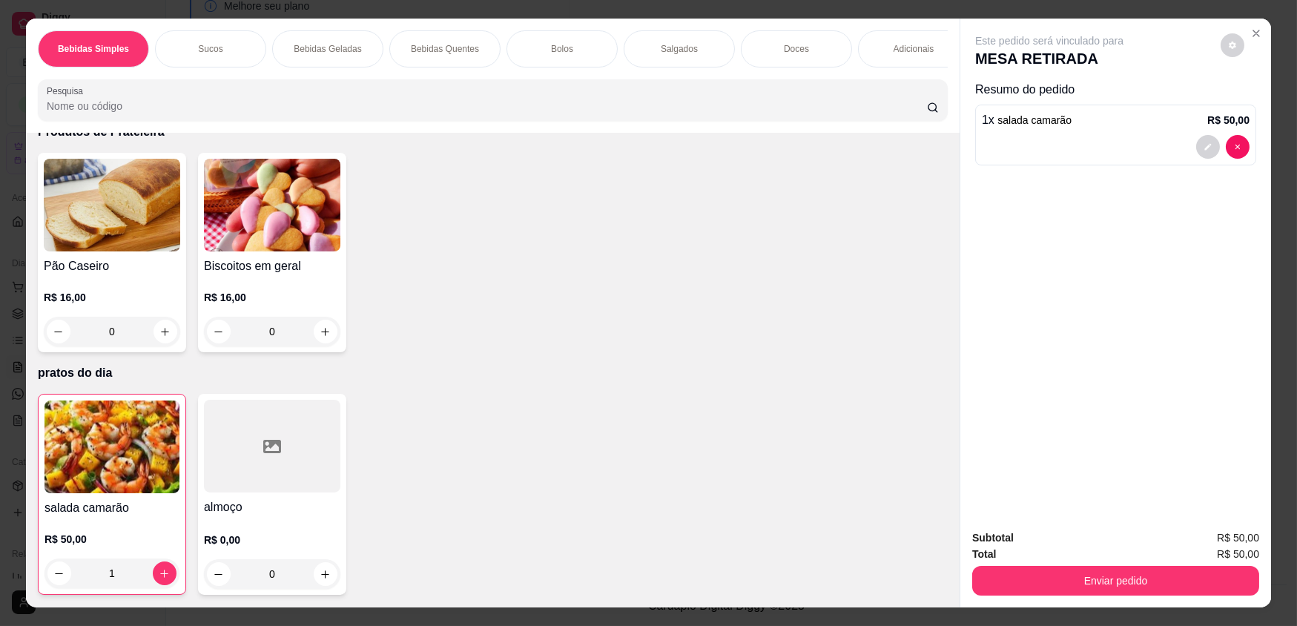
click at [215, 415] on div at bounding box center [272, 446] width 136 height 93
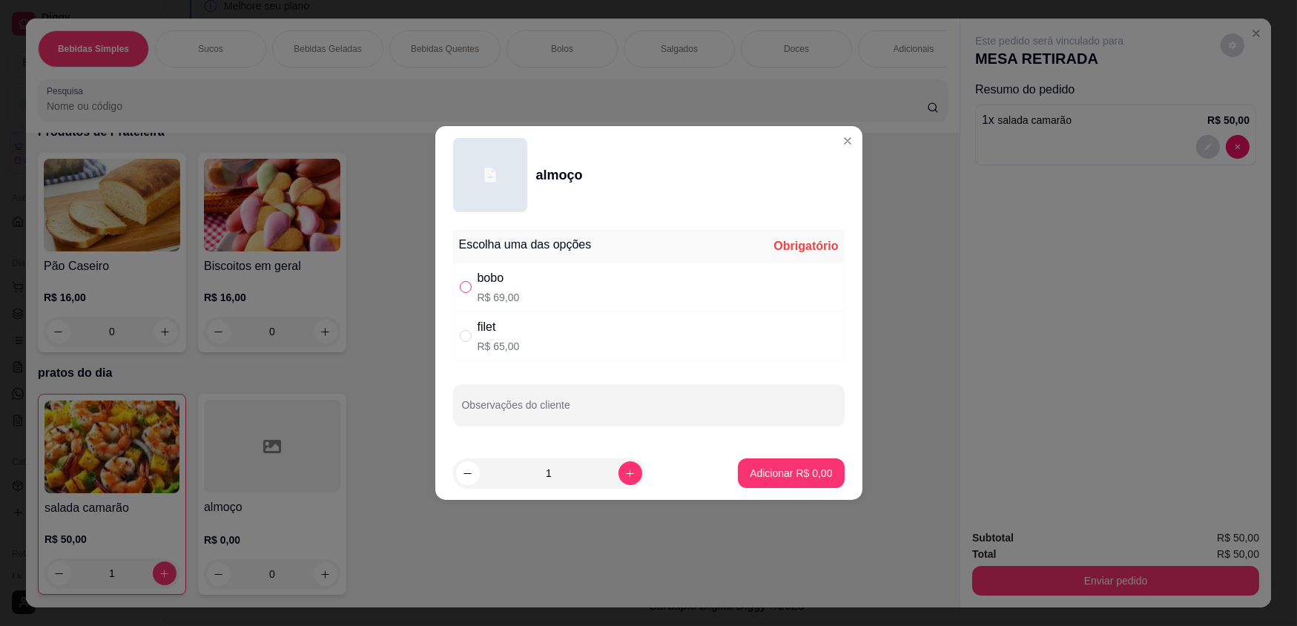
click at [464, 289] on input "" at bounding box center [466, 287] width 12 height 12
radio input "true"
click at [626, 476] on button "increase-product-quantity" at bounding box center [631, 473] width 24 height 24
type input "2"
click at [786, 475] on p "Adicionar R$ 138,00" at bounding box center [786, 473] width 94 height 15
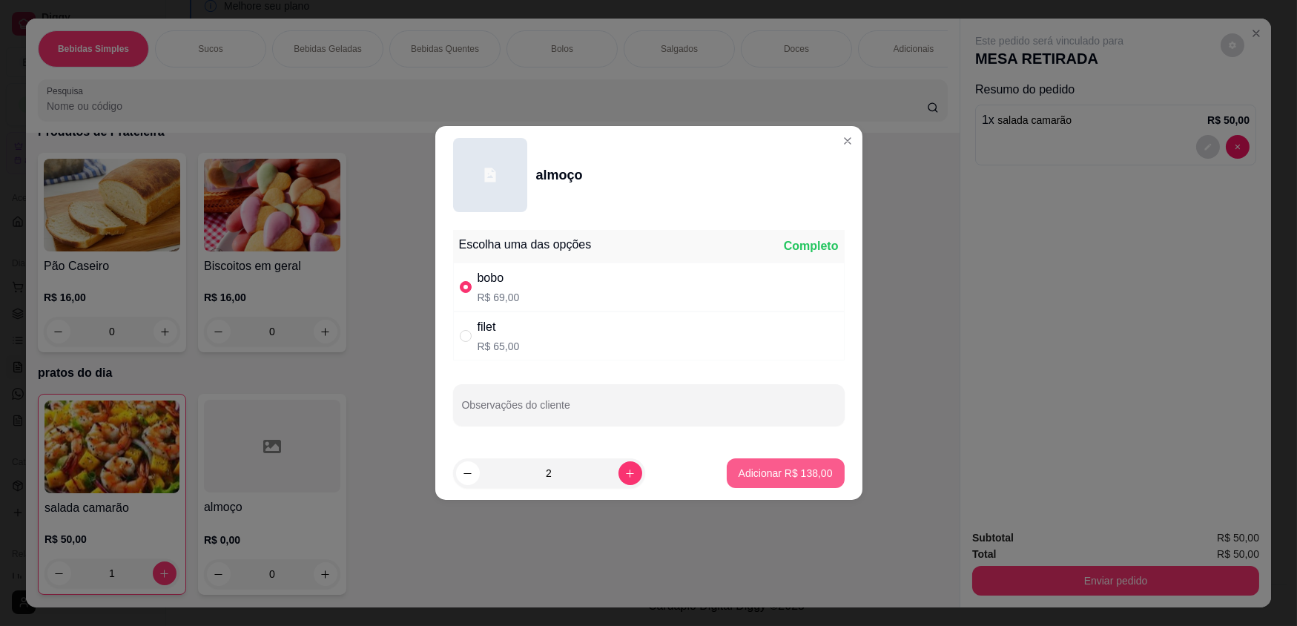
type input "2"
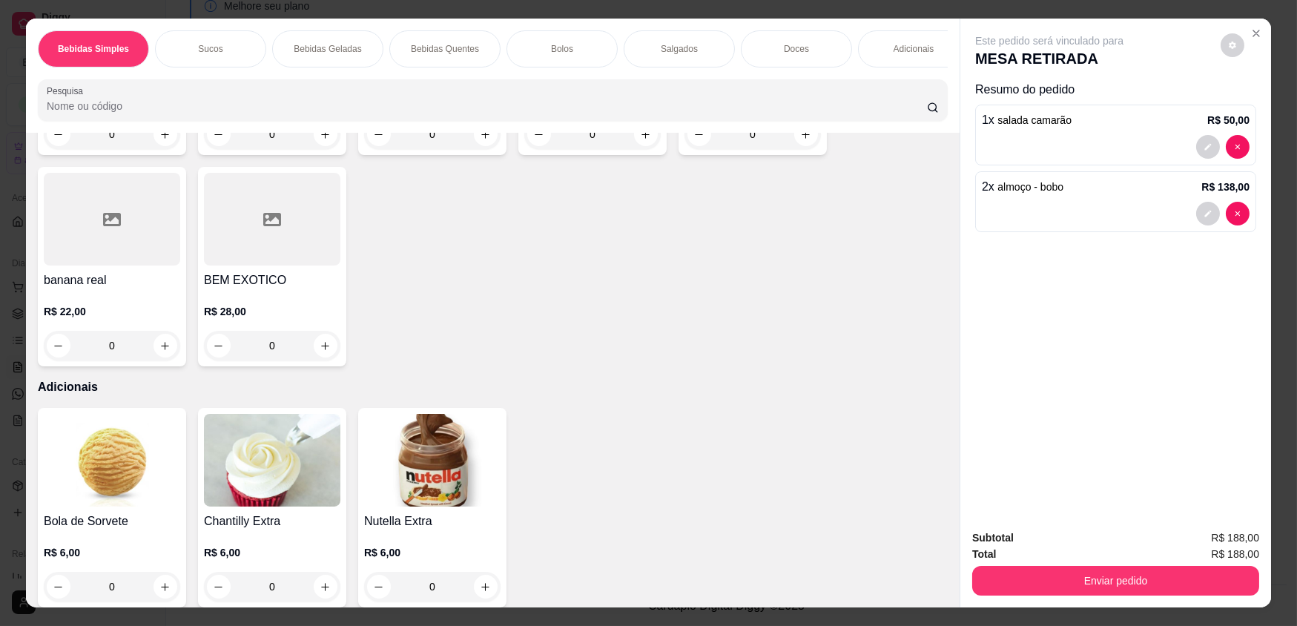
scroll to position [2354, 0]
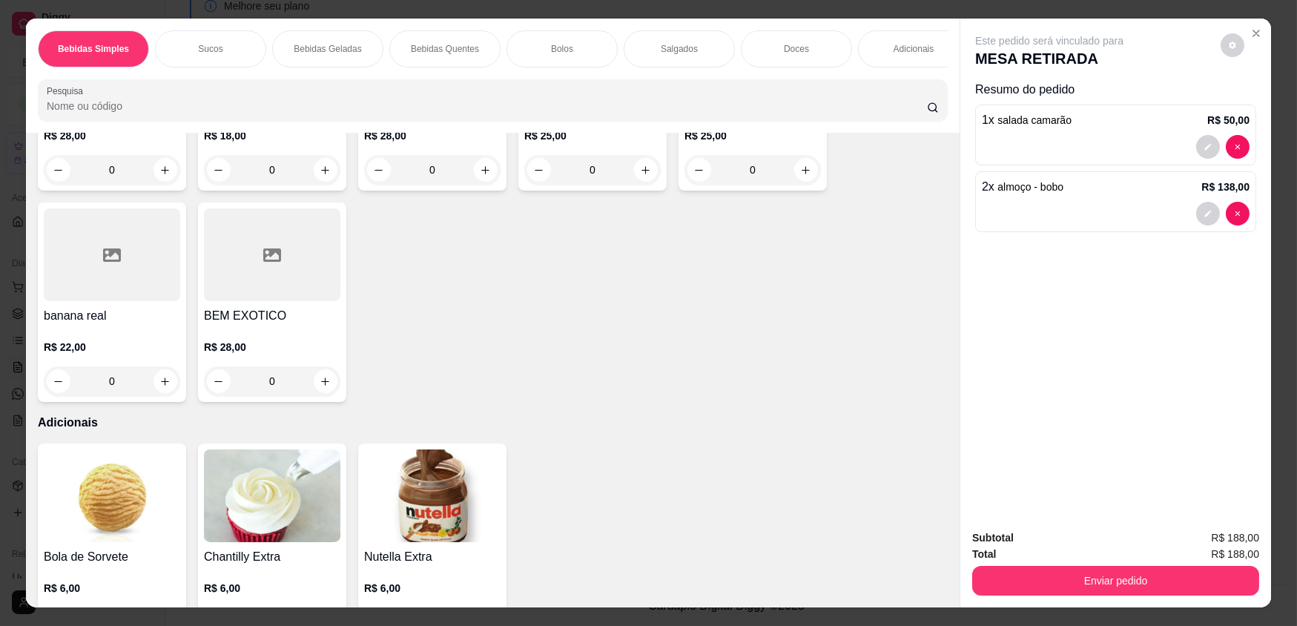
click at [284, 317] on h4 "BEM EXOTICO" at bounding box center [272, 316] width 136 height 18
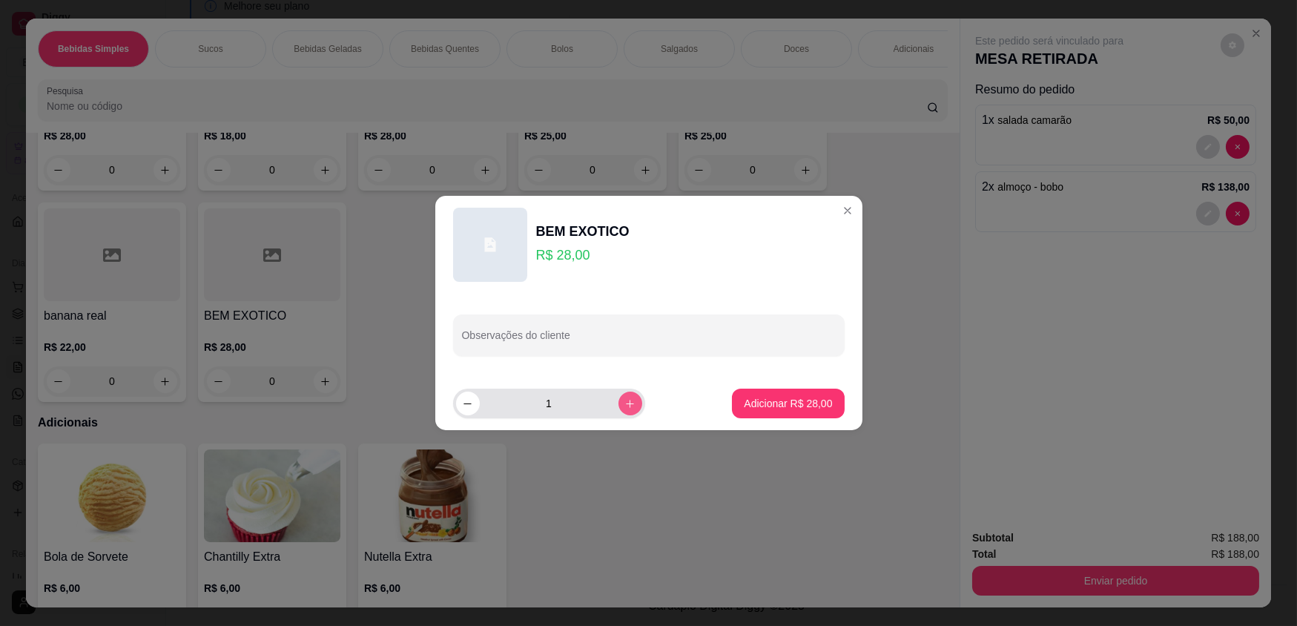
click at [625, 406] on icon "increase-product-quantity" at bounding box center [630, 403] width 11 height 11
type input "2"
click at [745, 409] on p "Adicionar R$ 56,00" at bounding box center [788, 403] width 88 height 15
type input "2"
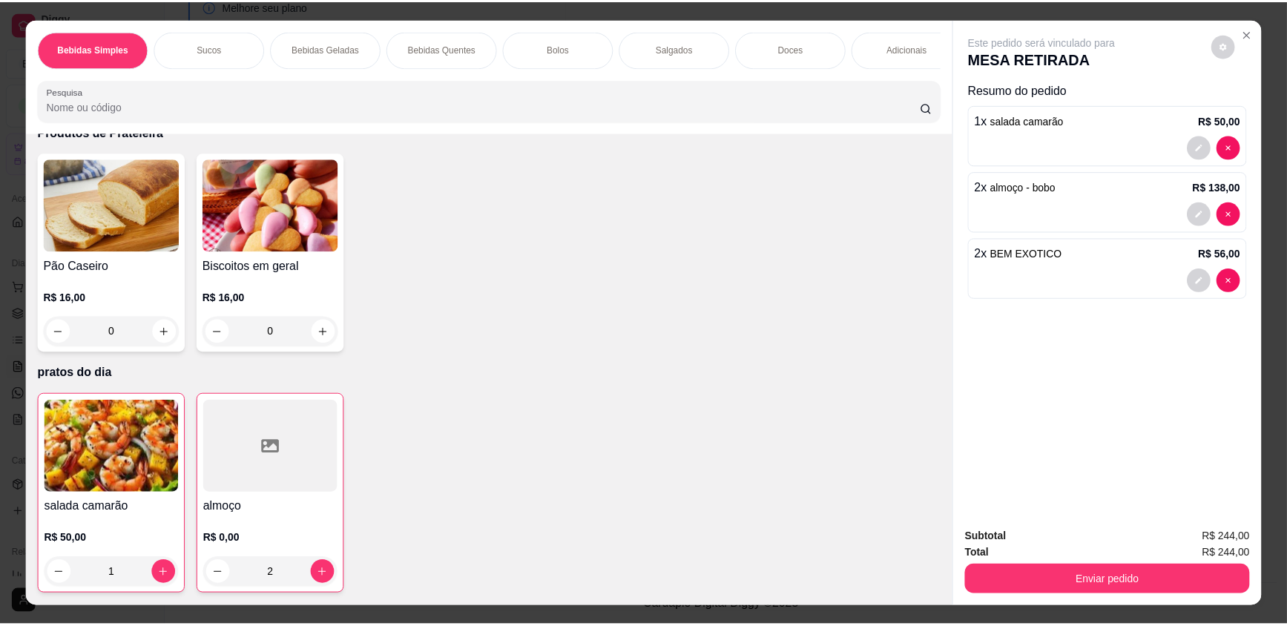
scroll to position [2896, 0]
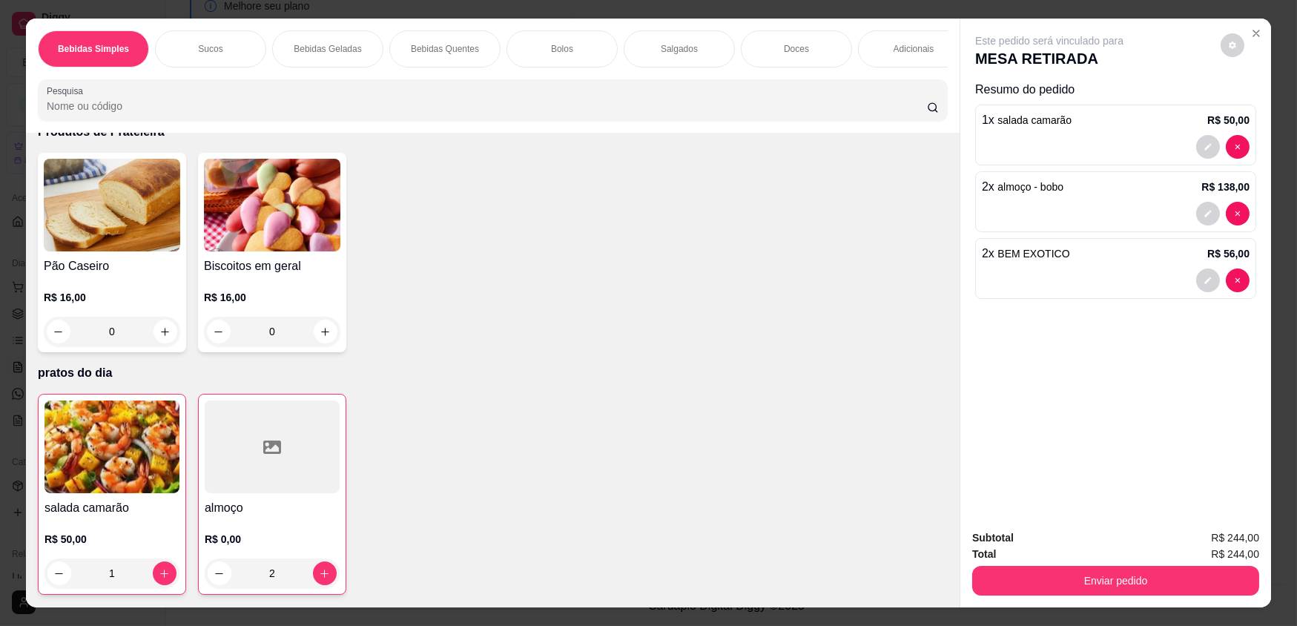
click at [142, 501] on h4 "salada camarão" at bounding box center [112, 508] width 135 height 18
click at [1259, 30] on button "Close" at bounding box center [1257, 34] width 24 height 24
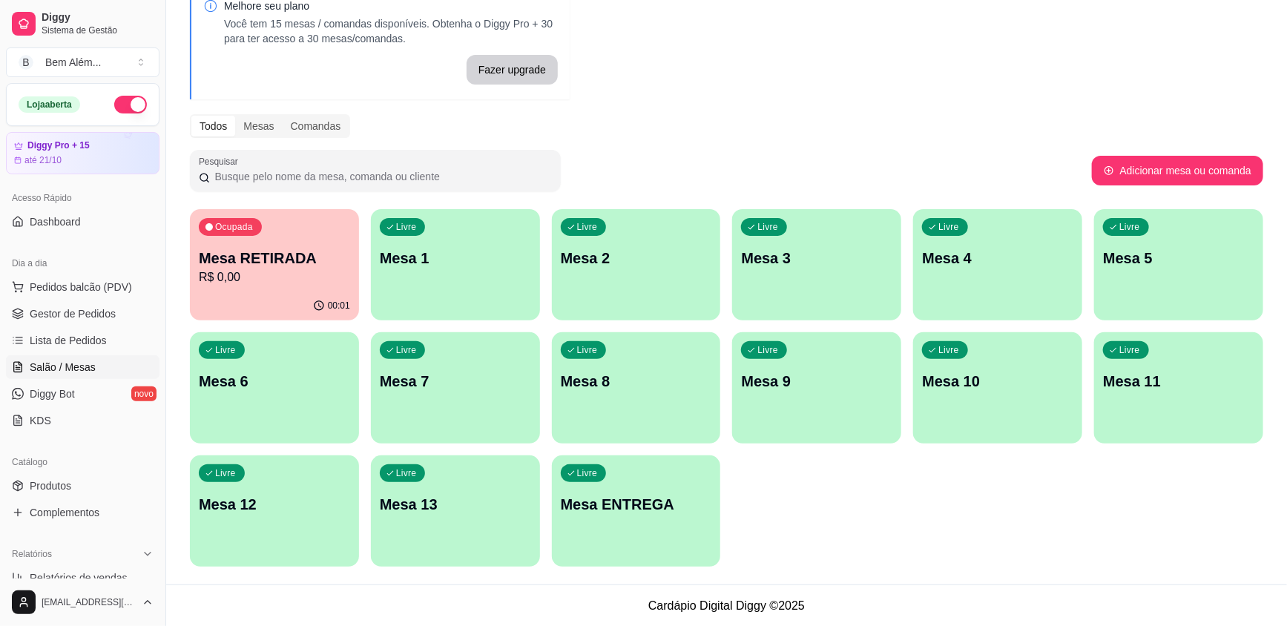
click at [261, 299] on div "00:01" at bounding box center [274, 305] width 169 height 29
click at [83, 481] on link "Produtos" at bounding box center [83, 486] width 154 height 24
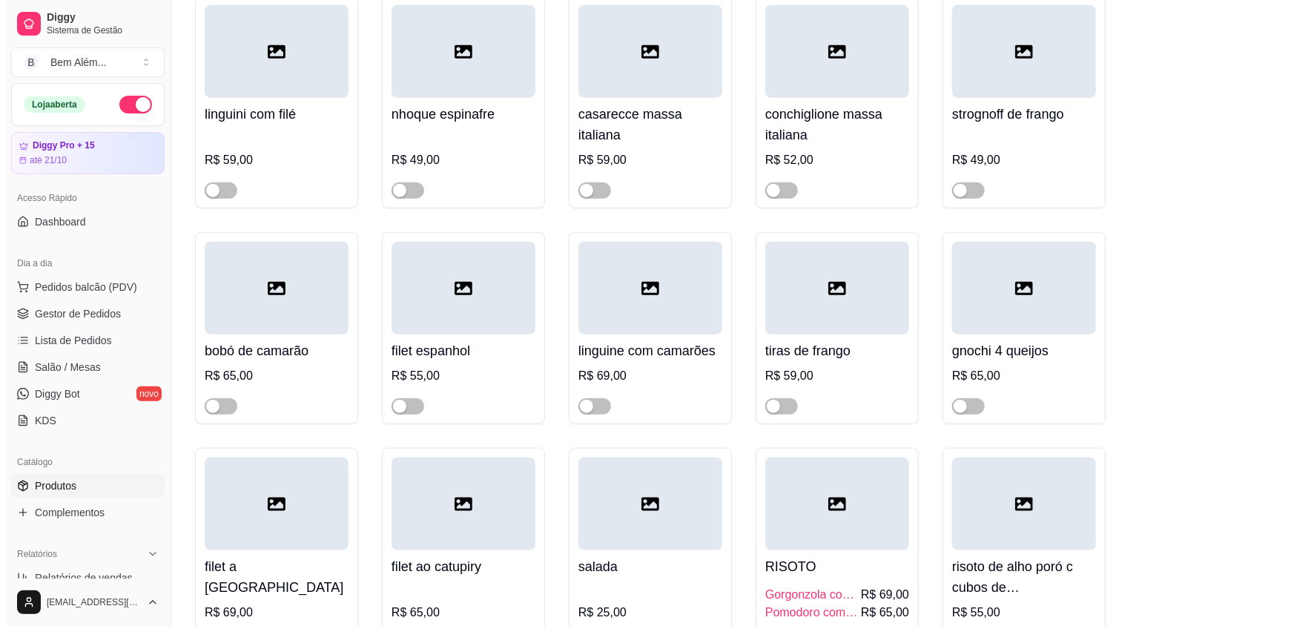
scroll to position [11944, 0]
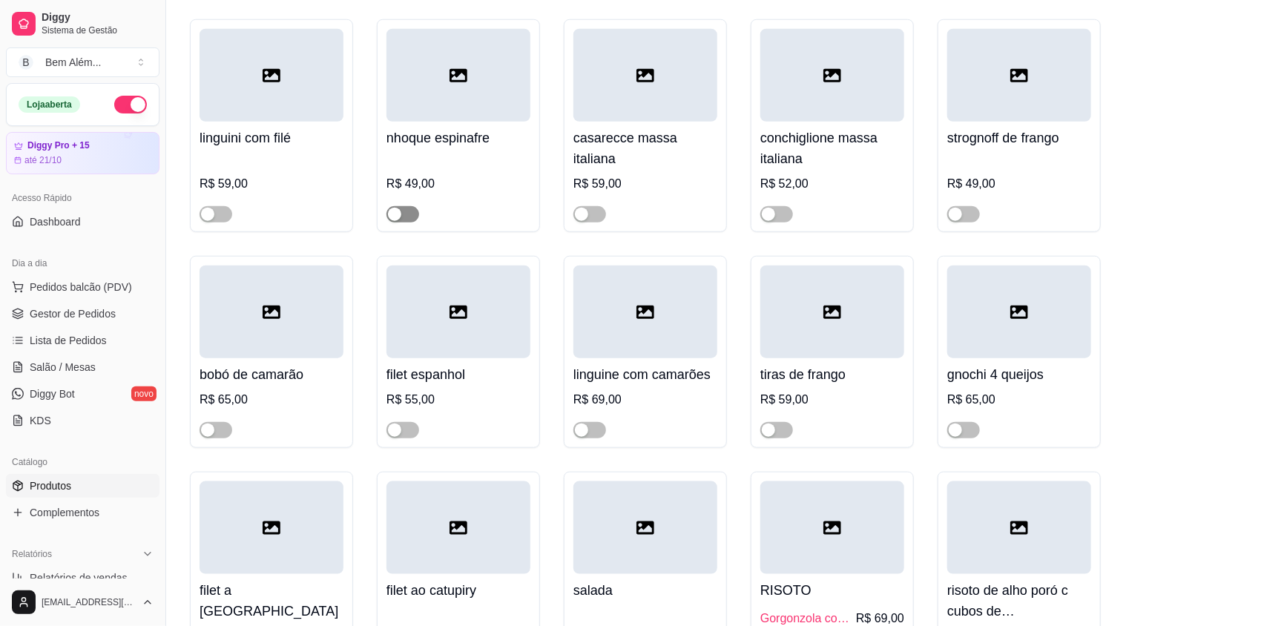
click at [399, 221] on div "button" at bounding box center [394, 214] width 13 height 13
click at [442, 122] on div at bounding box center [458, 75] width 144 height 93
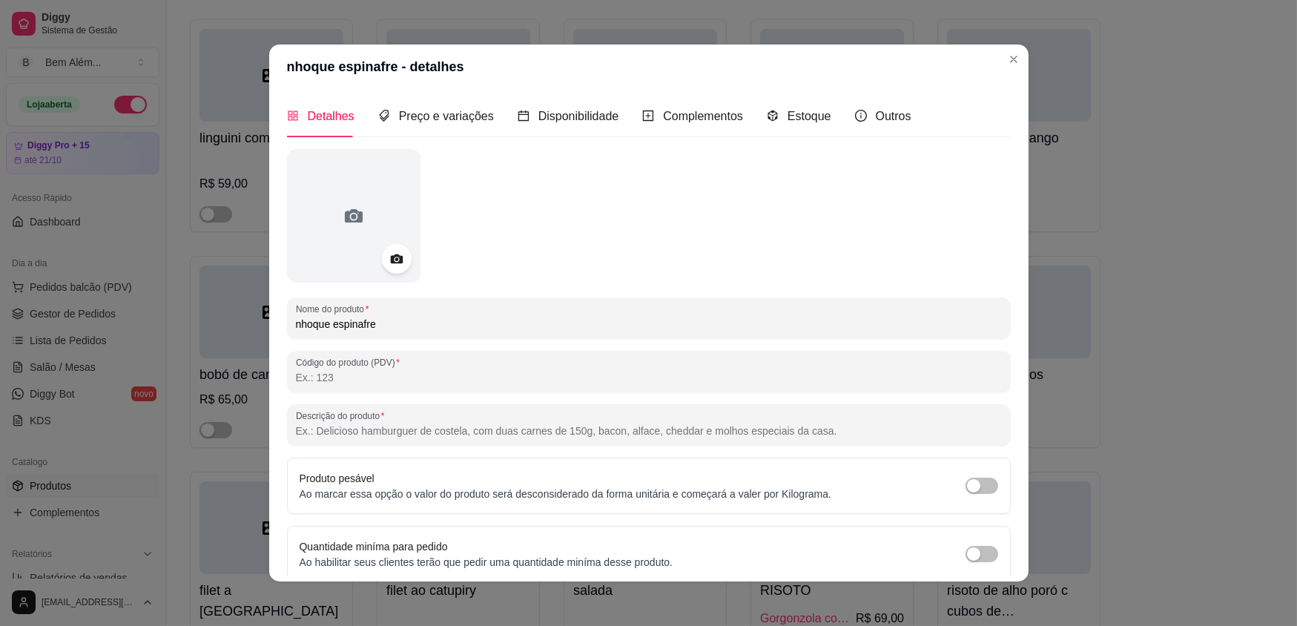
drag, startPoint x: 391, startPoint y: 328, endPoint x: 329, endPoint y: 330, distance: 61.6
click at [329, 330] on input "nhoque espinafre" at bounding box center [649, 324] width 706 height 15
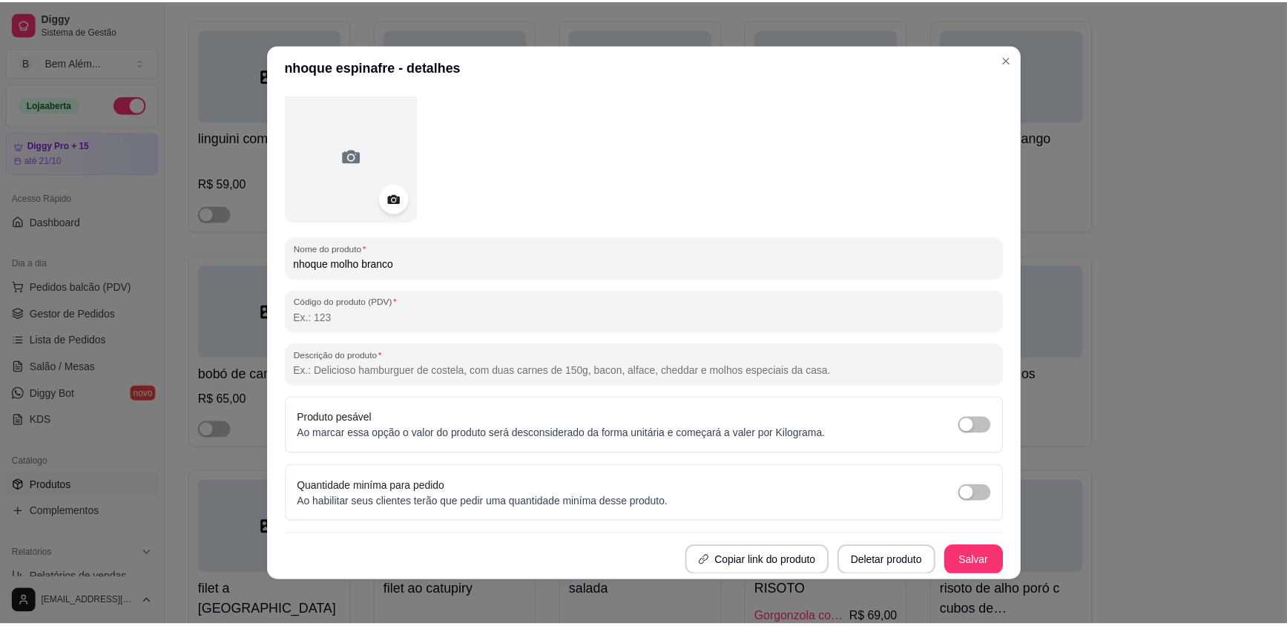
scroll to position [2, 0]
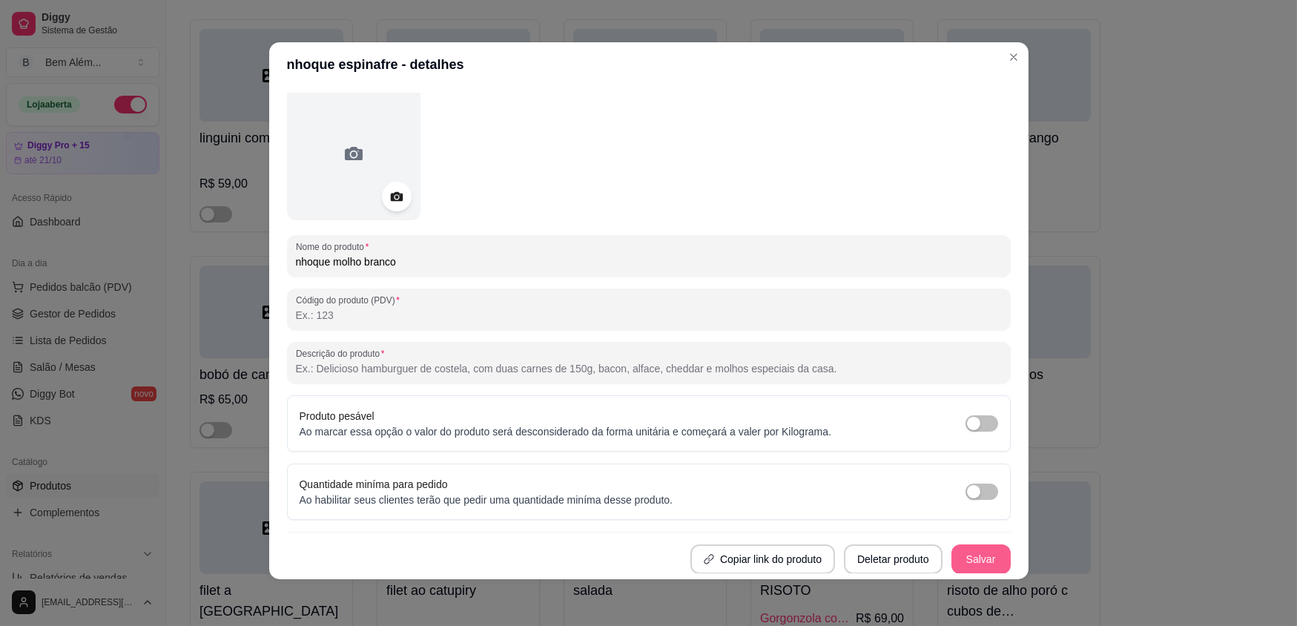
type input "nhoque molho branco"
click at [972, 565] on button "Salvar" at bounding box center [981, 559] width 59 height 30
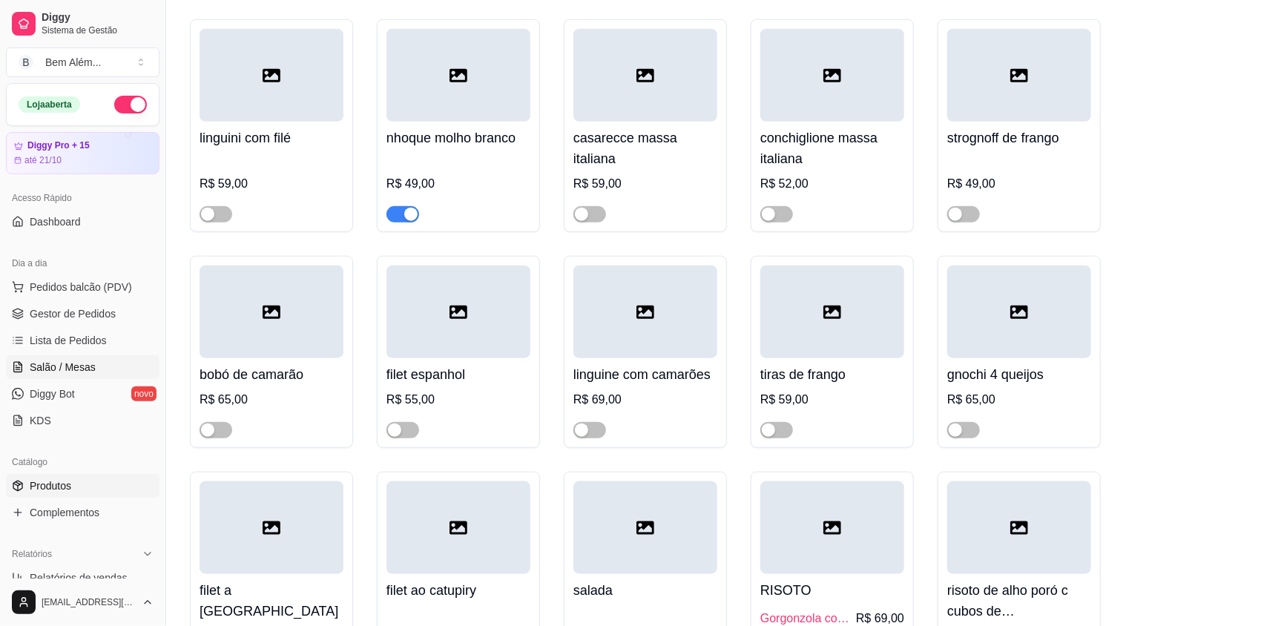
click at [81, 372] on span "Salão / Mesas" at bounding box center [63, 367] width 66 height 15
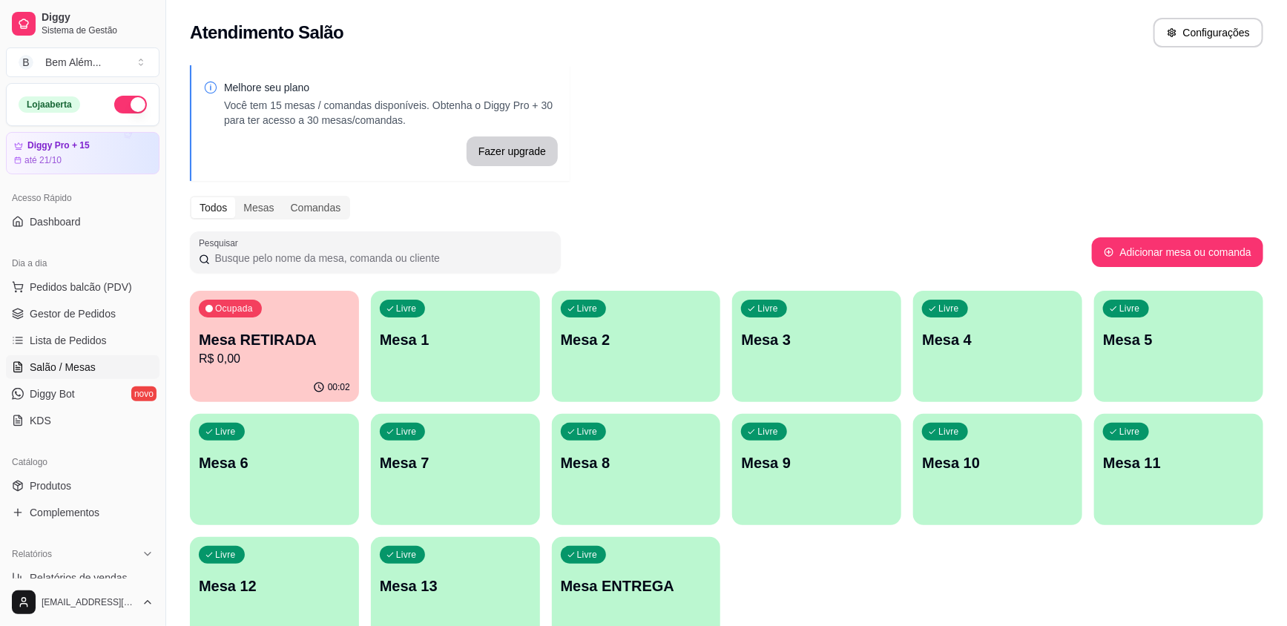
click at [257, 366] on p "R$ 0,00" at bounding box center [274, 359] width 151 height 18
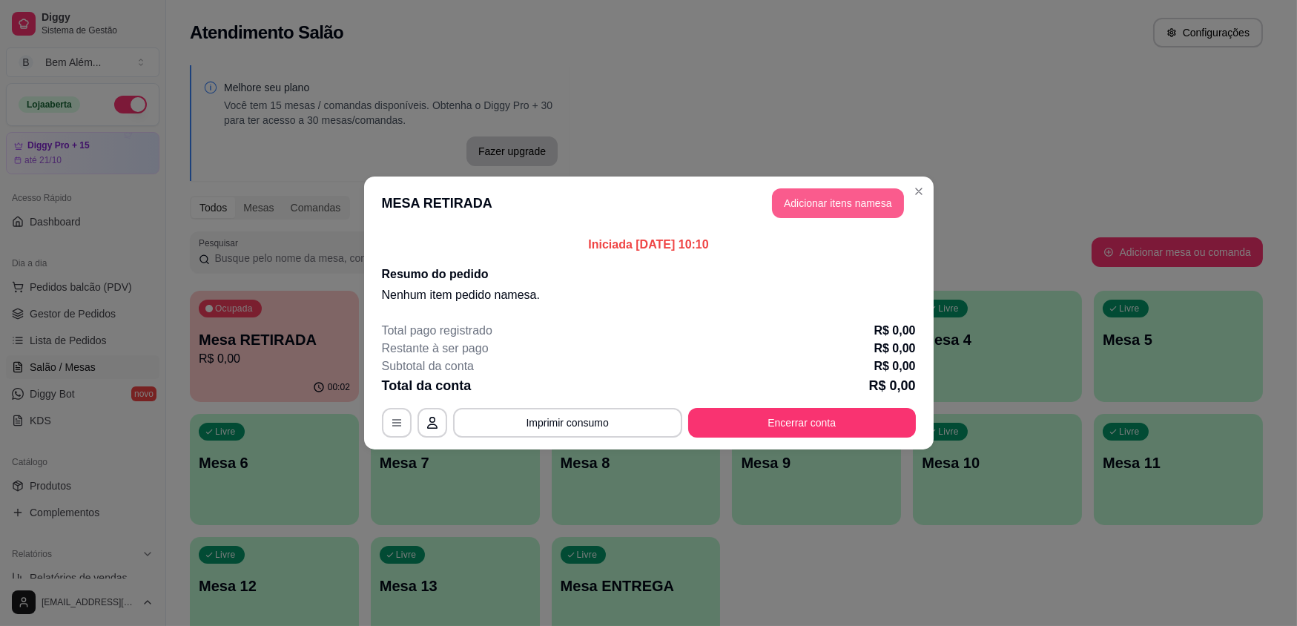
click at [829, 205] on button "Adicionar itens na mesa" at bounding box center [838, 203] width 132 height 30
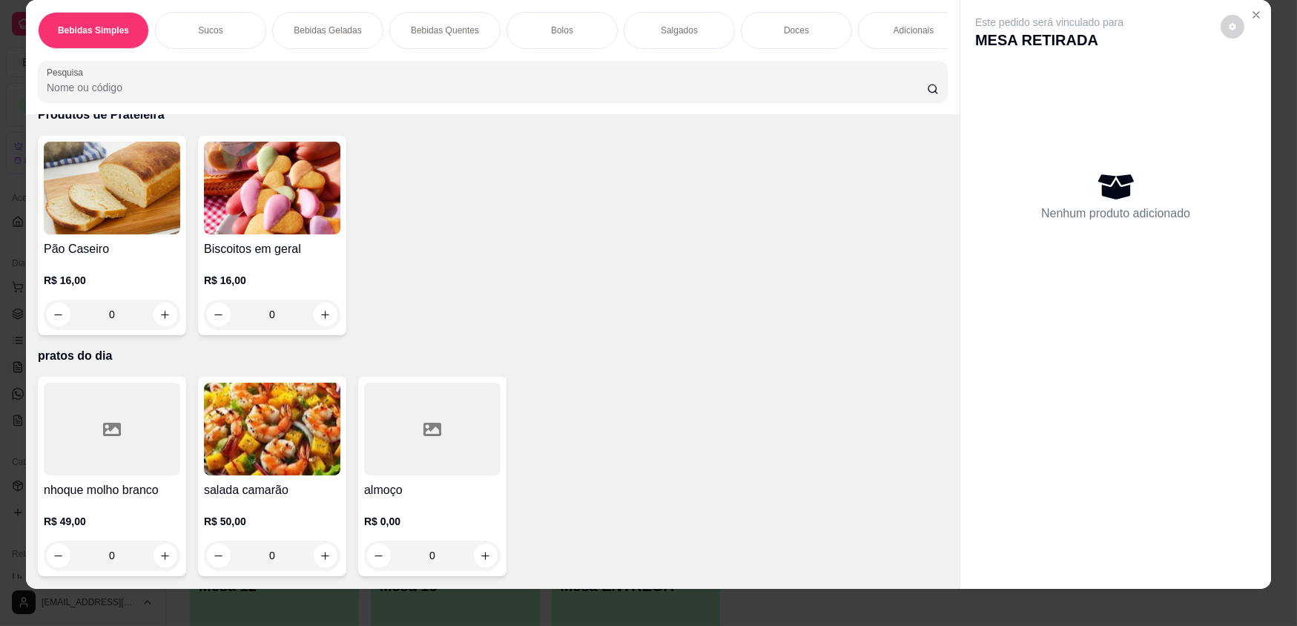
scroll to position [29, 0]
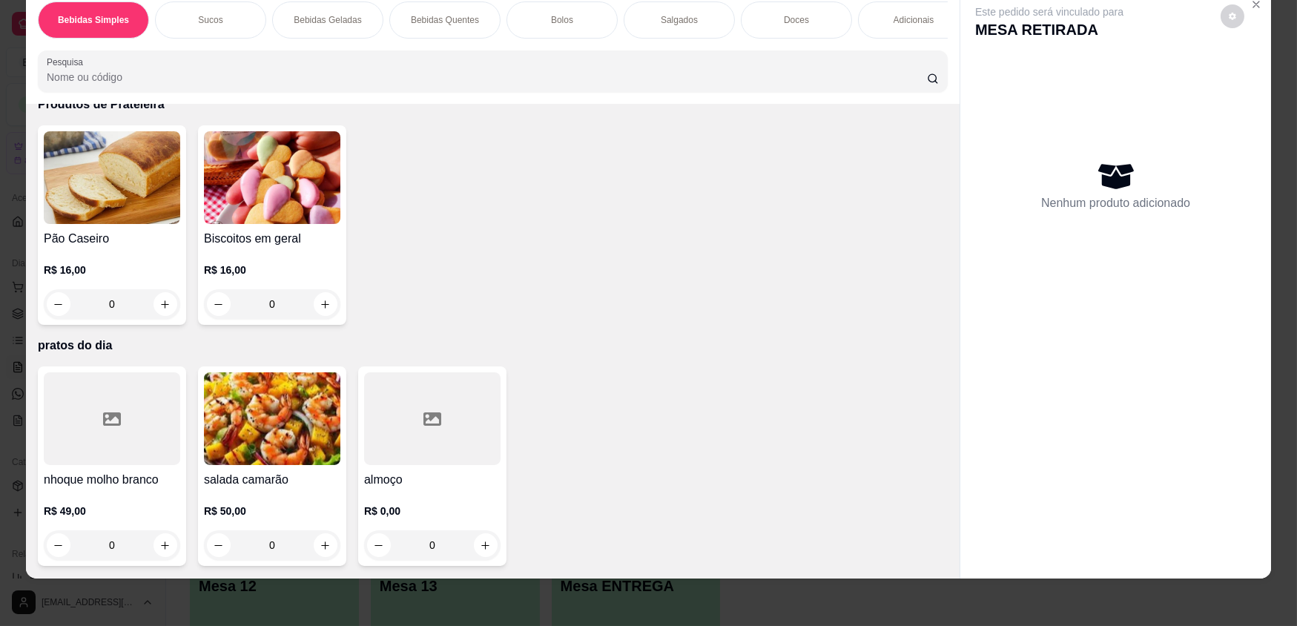
click at [231, 434] on img at bounding box center [272, 418] width 136 height 93
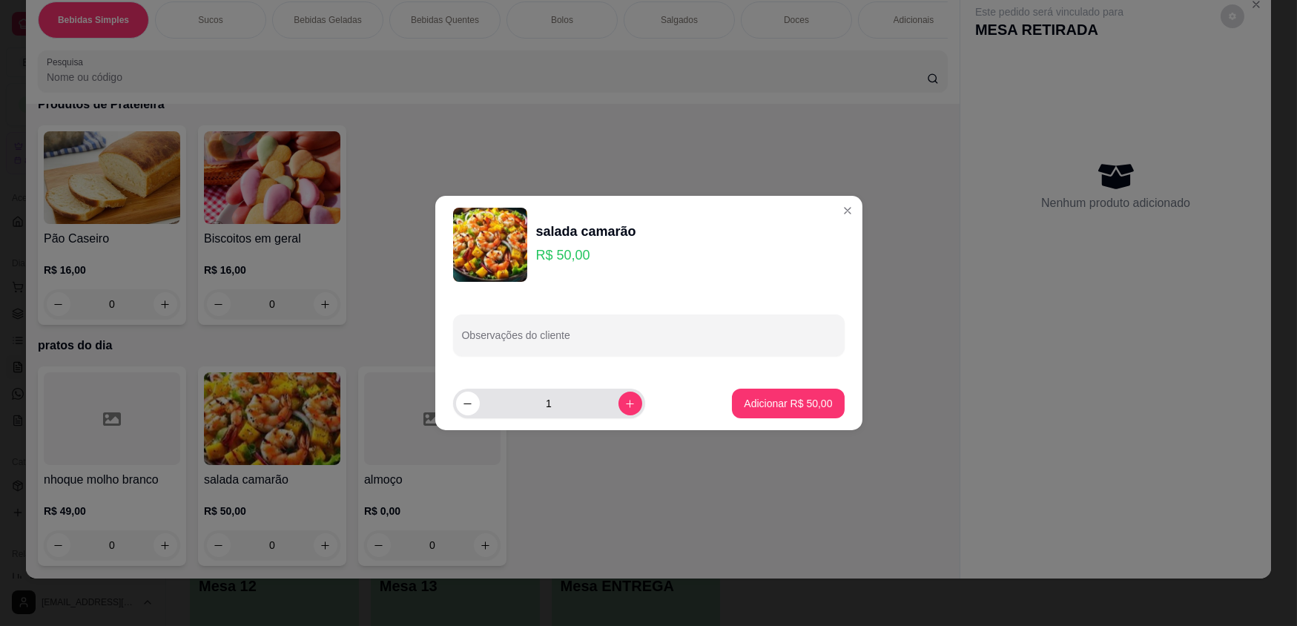
click at [630, 409] on div "1" at bounding box center [549, 404] width 186 height 30
click at [625, 408] on icon "increase-product-quantity" at bounding box center [630, 403] width 11 height 11
type input "2"
click at [745, 412] on button "Adicionar R$ 100,00" at bounding box center [785, 403] width 114 height 29
type input "2"
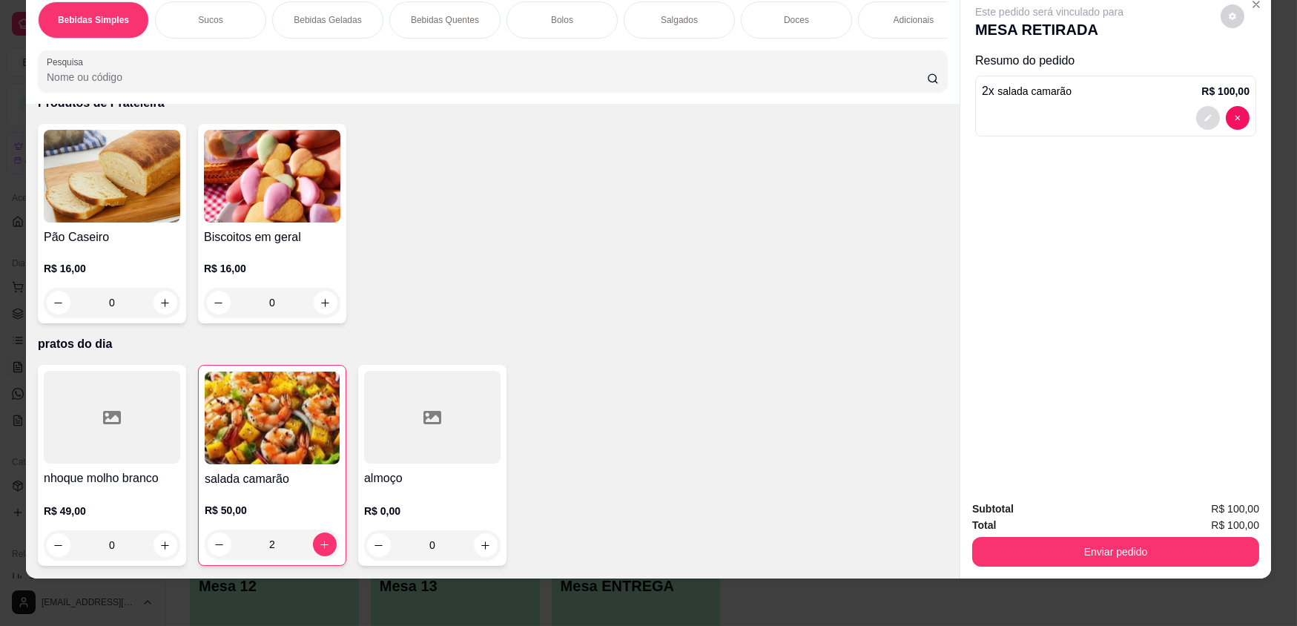
click at [1196, 123] on button "decrease-product-quantity" at bounding box center [1208, 118] width 24 height 24
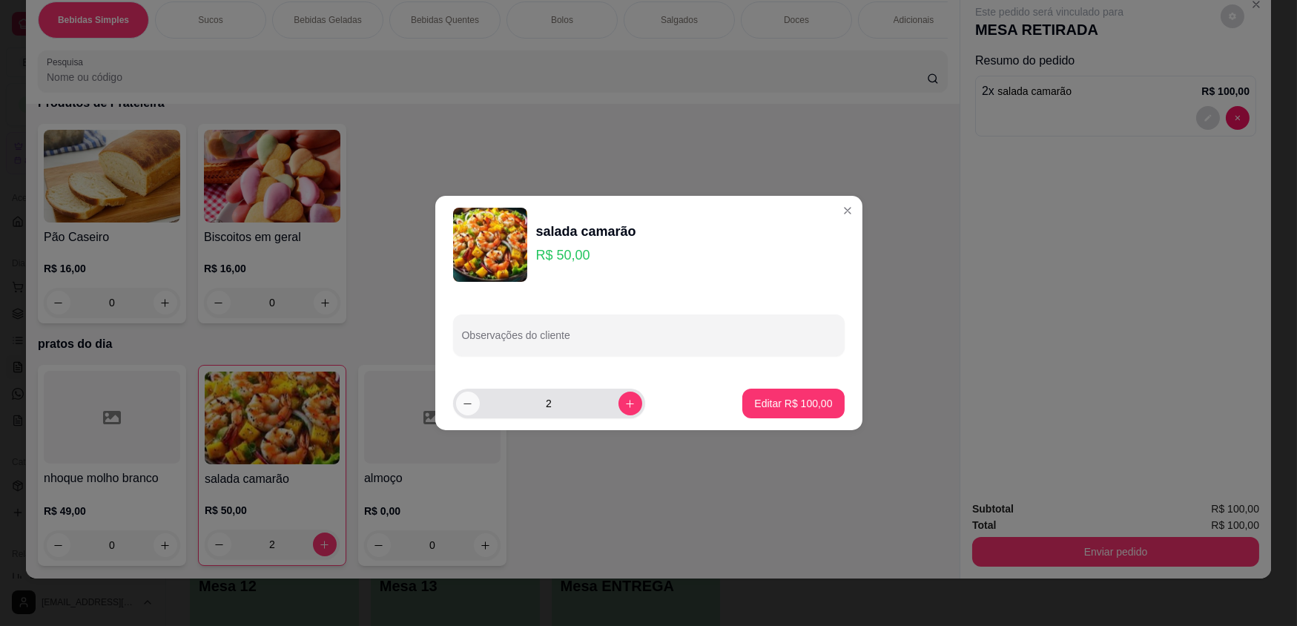
click at [473, 408] on button "decrease-product-quantity" at bounding box center [468, 404] width 24 height 24
type input "1"
click at [791, 398] on p "Editar R$ 50,00" at bounding box center [797, 403] width 70 height 14
type input "1"
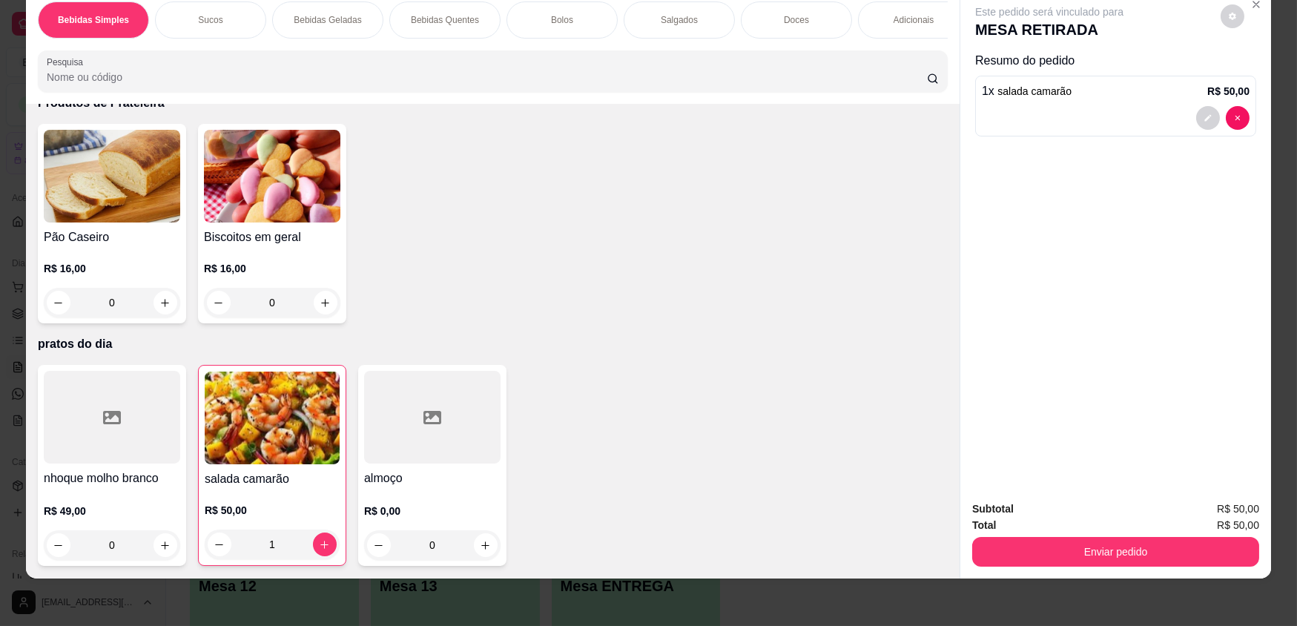
click at [377, 444] on div at bounding box center [432, 417] width 136 height 93
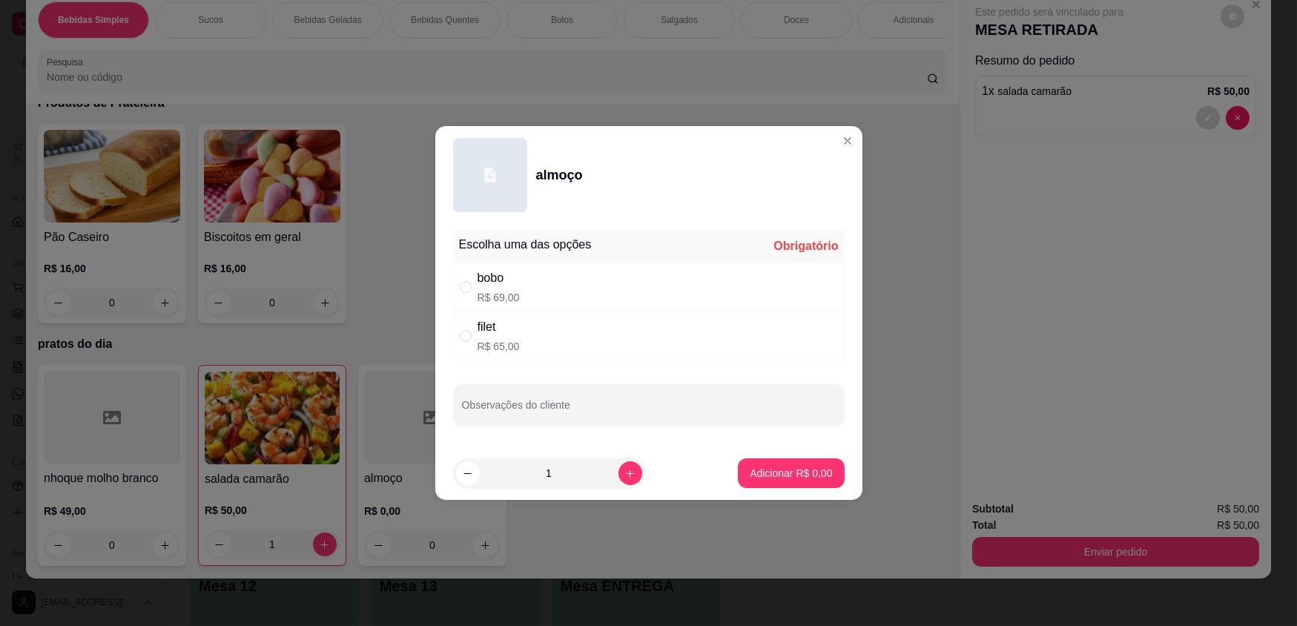
click at [462, 297] on div "bobo R$ 69,00" at bounding box center [649, 287] width 392 height 49
radio input "true"
click at [623, 481] on button "increase-product-quantity" at bounding box center [630, 472] width 23 height 23
type input "2"
click at [774, 478] on p "Adicionar R$ 138,00" at bounding box center [785, 473] width 91 height 14
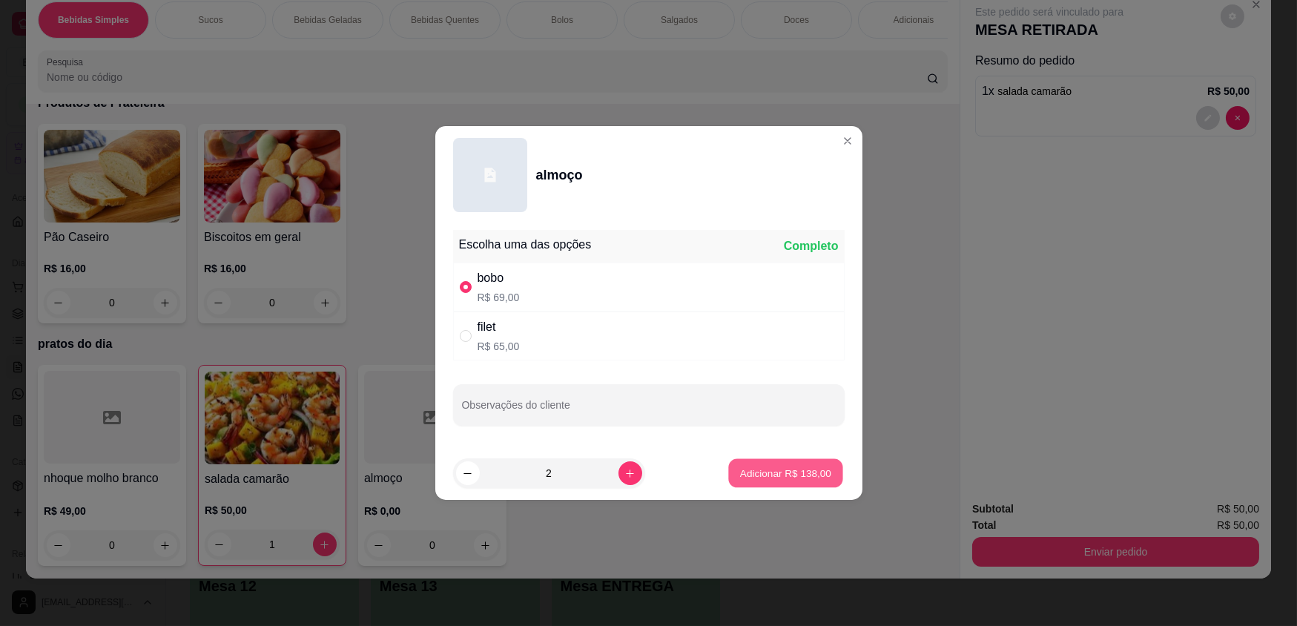
type input "2"
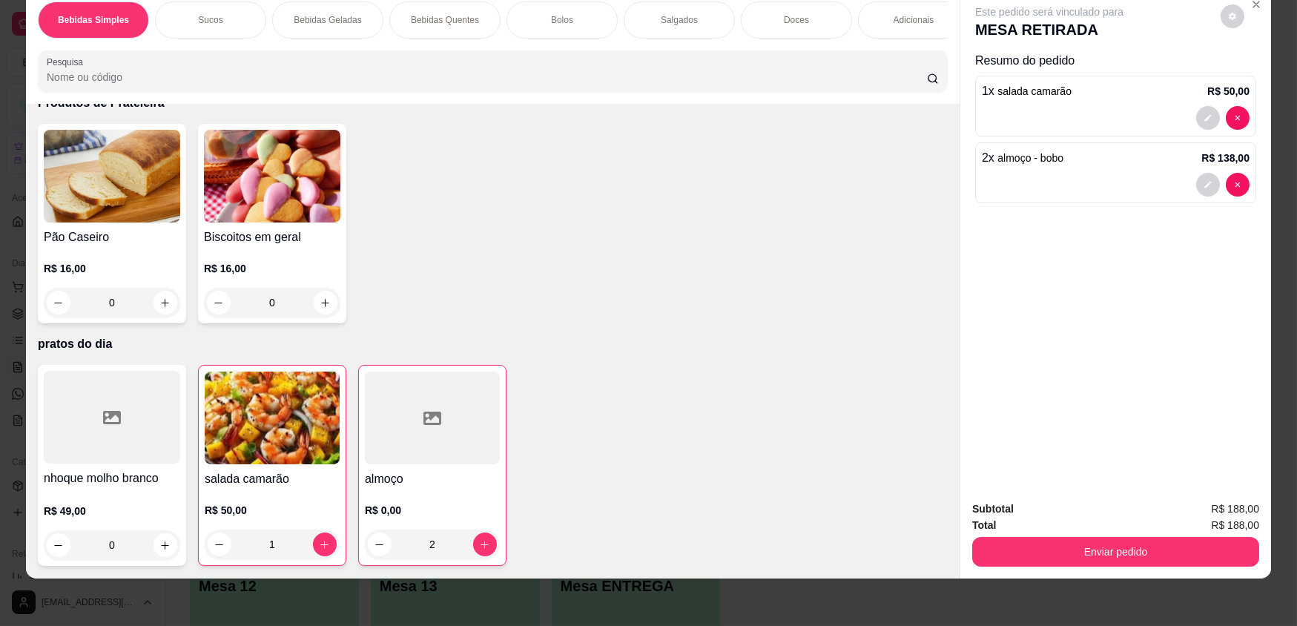
click at [141, 447] on div at bounding box center [112, 417] width 136 height 93
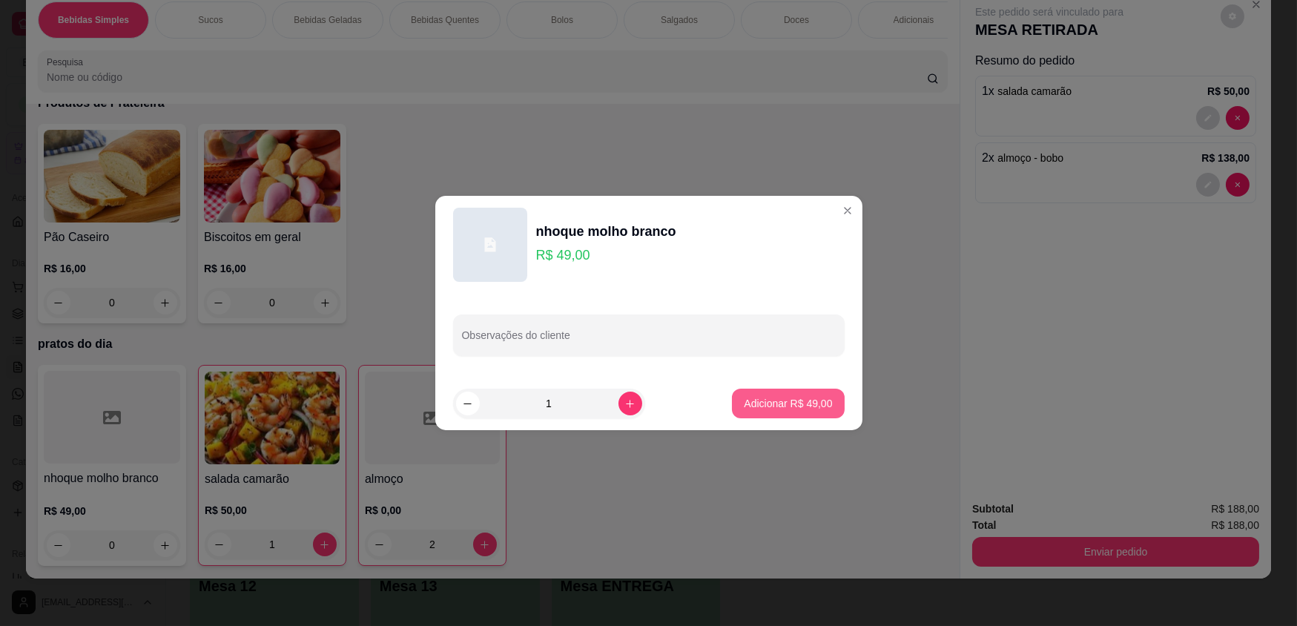
click at [751, 397] on p "Adicionar R$ 49,00" at bounding box center [788, 403] width 88 height 15
type input "1"
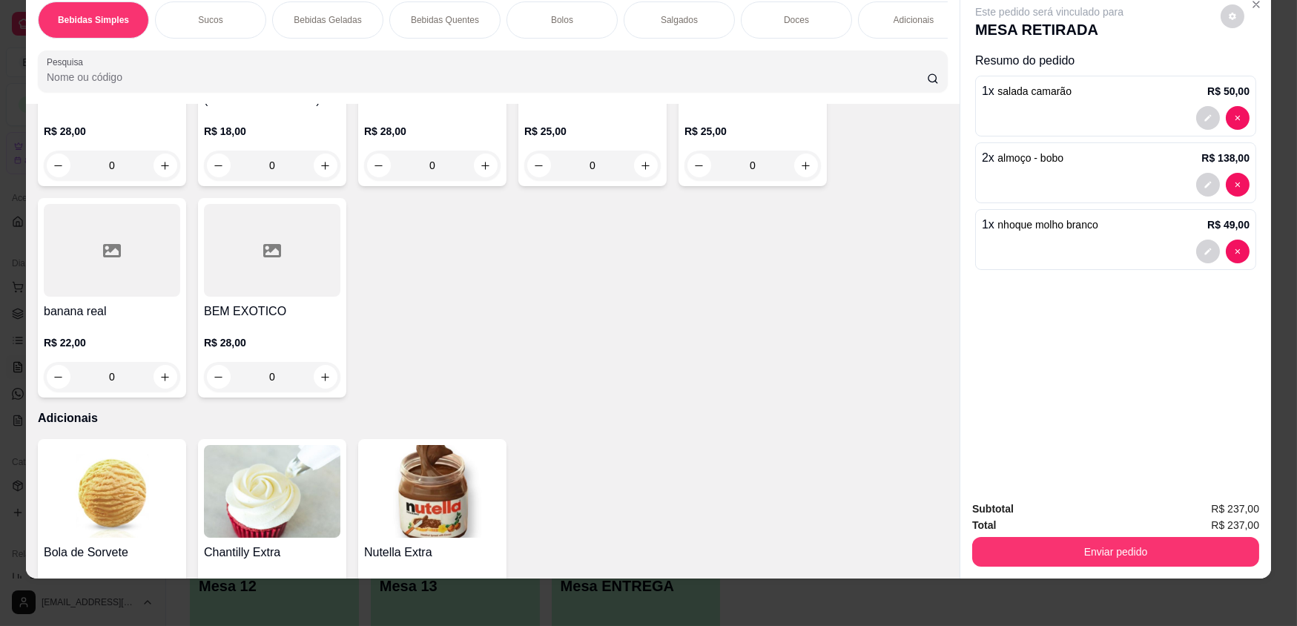
scroll to position [2287, 0]
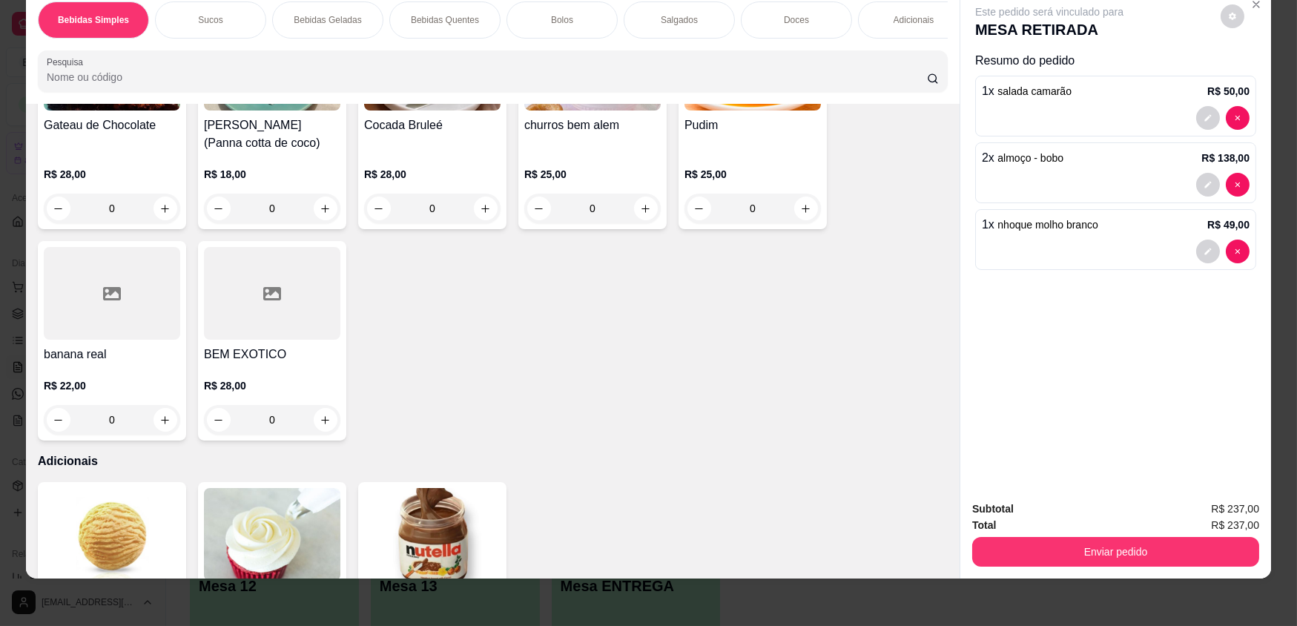
click at [260, 340] on div at bounding box center [272, 293] width 136 height 93
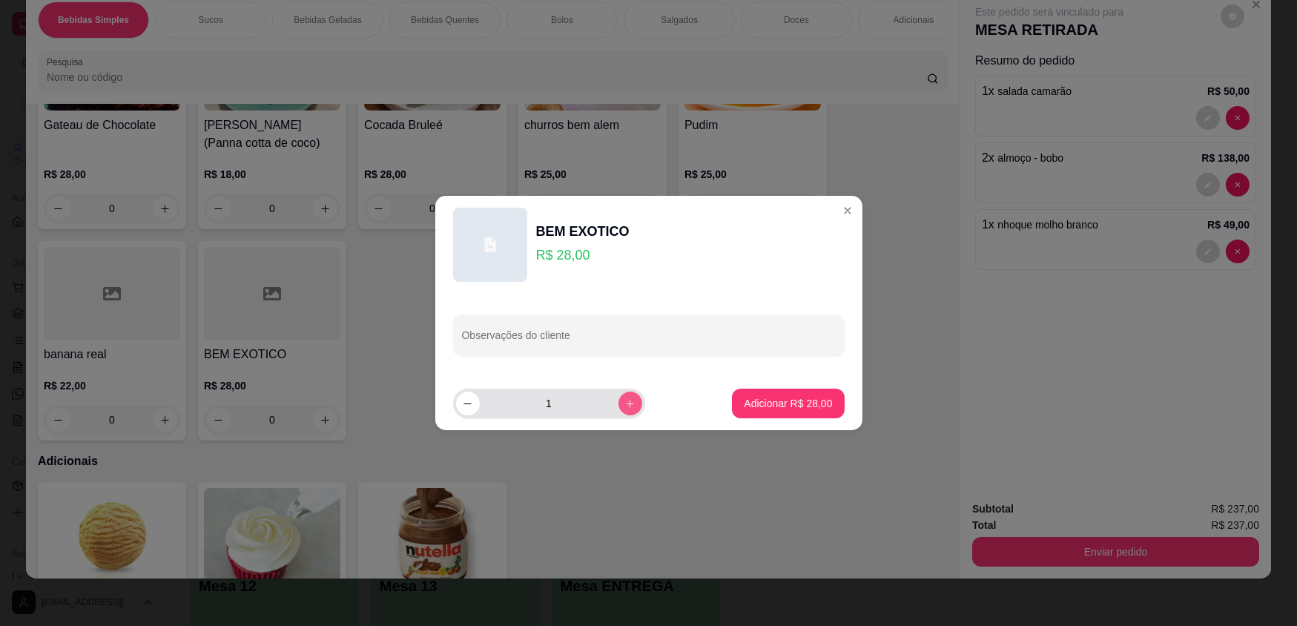
click at [625, 405] on icon "increase-product-quantity" at bounding box center [630, 403] width 11 height 11
type input "2"
click at [734, 401] on button "Adicionar R$ 56,00" at bounding box center [788, 403] width 109 height 29
type input "2"
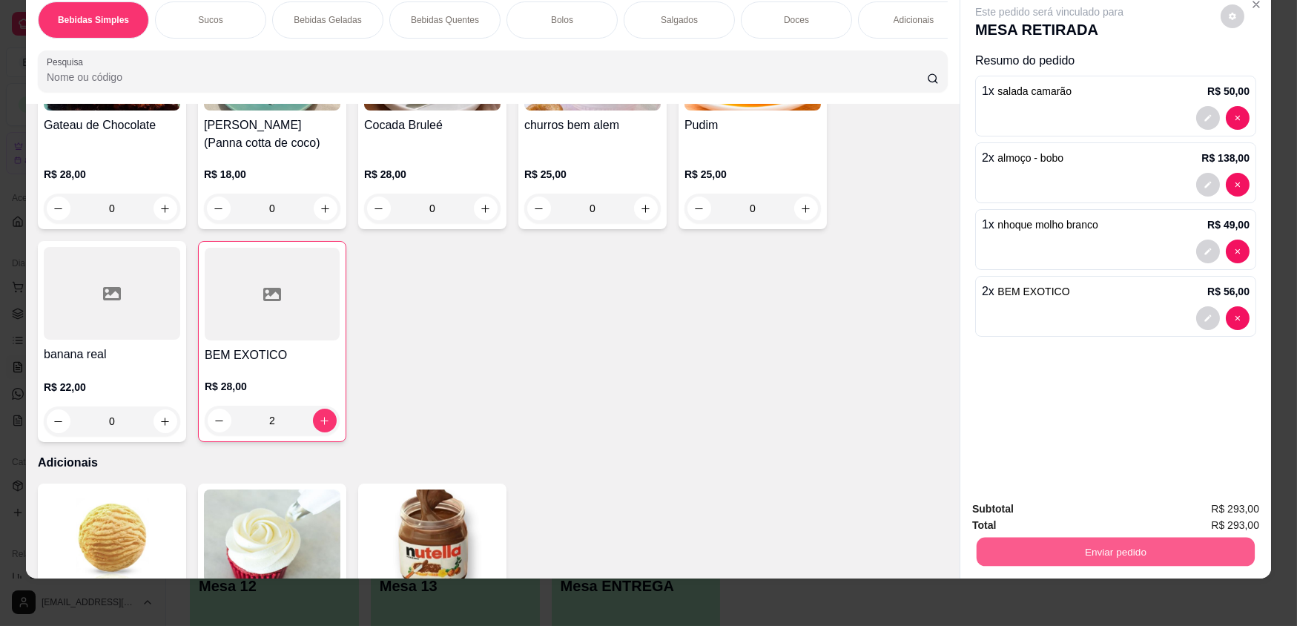
click at [1073, 550] on button "Enviar pedido" at bounding box center [1116, 551] width 278 height 29
click at [1199, 508] on button "Enviar pedido" at bounding box center [1221, 515] width 84 height 28
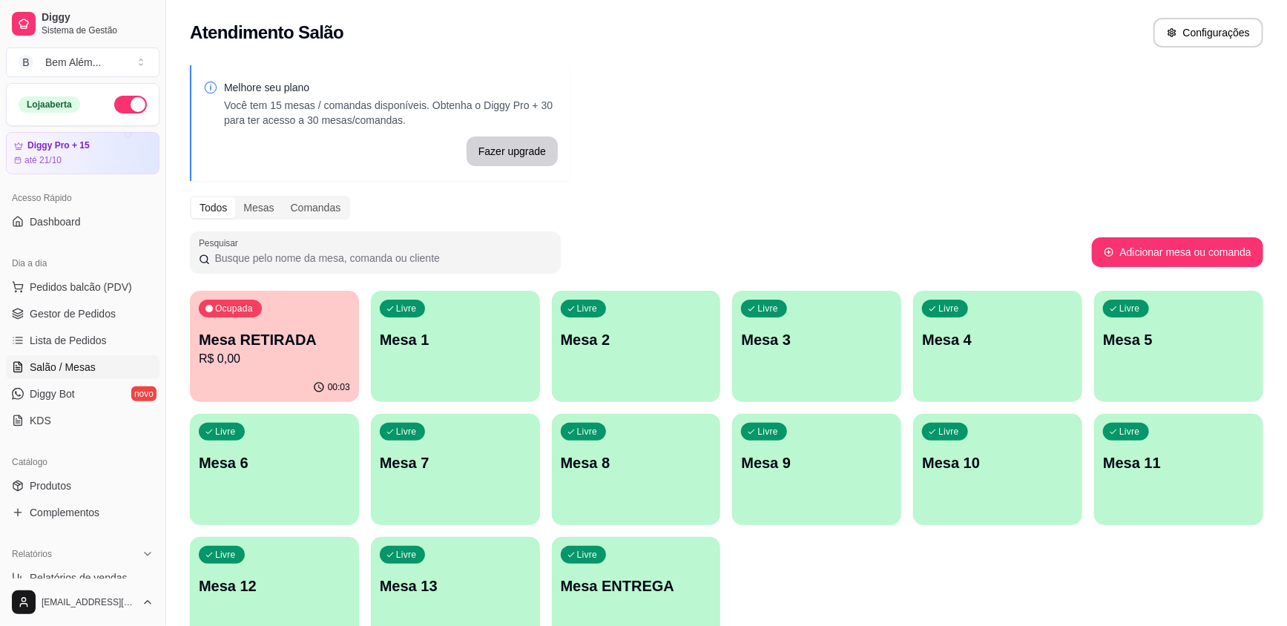
click at [314, 332] on p "Mesa RETIRADA" at bounding box center [274, 339] width 151 height 21
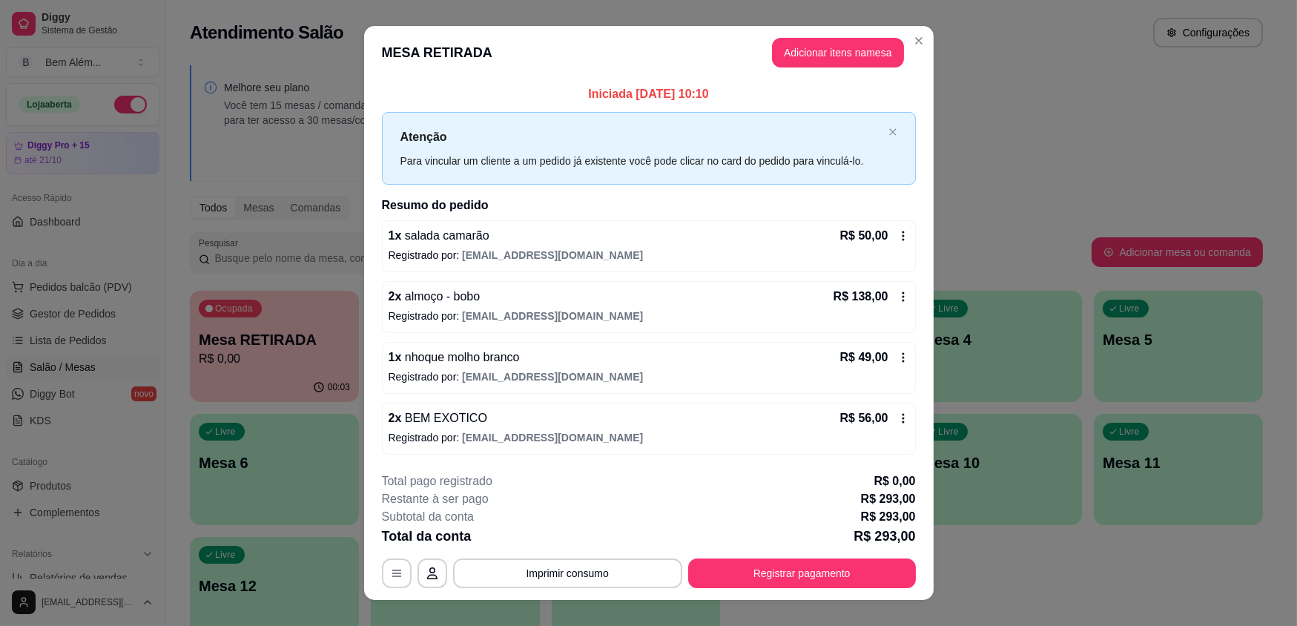
scroll to position [21, 0]
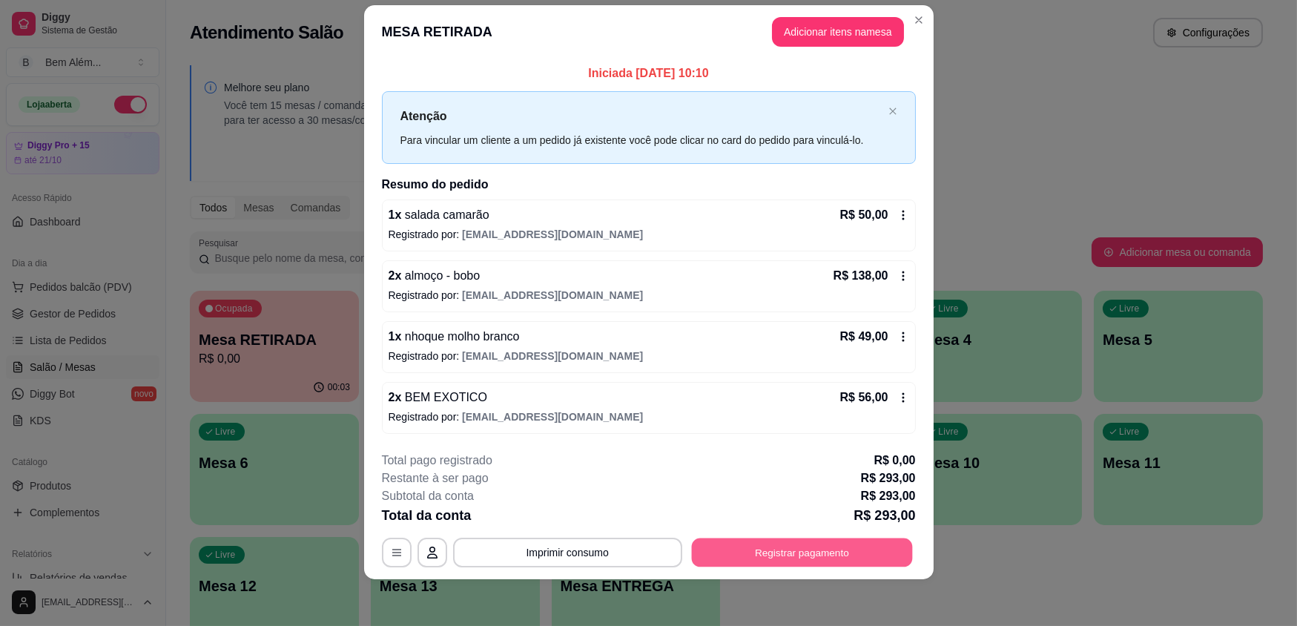
click at [780, 550] on button "Registrar pagamento" at bounding box center [801, 552] width 221 height 29
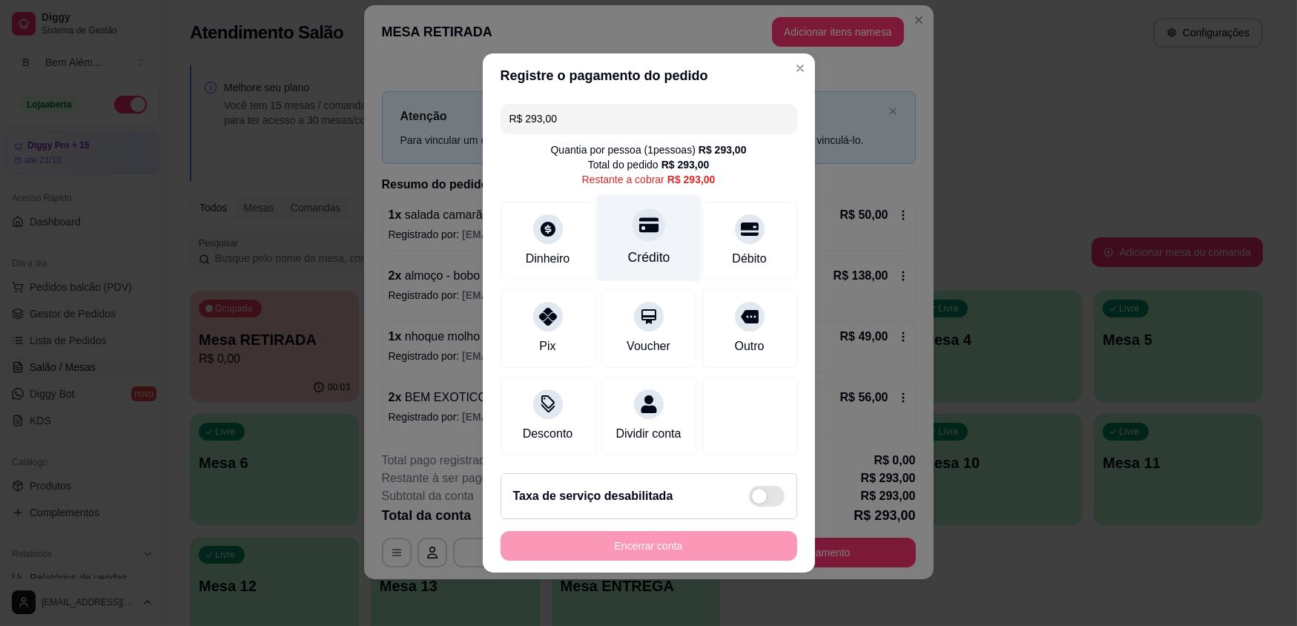
click at [663, 243] on div "Crédito" at bounding box center [648, 238] width 105 height 87
type input "R$ 0,00"
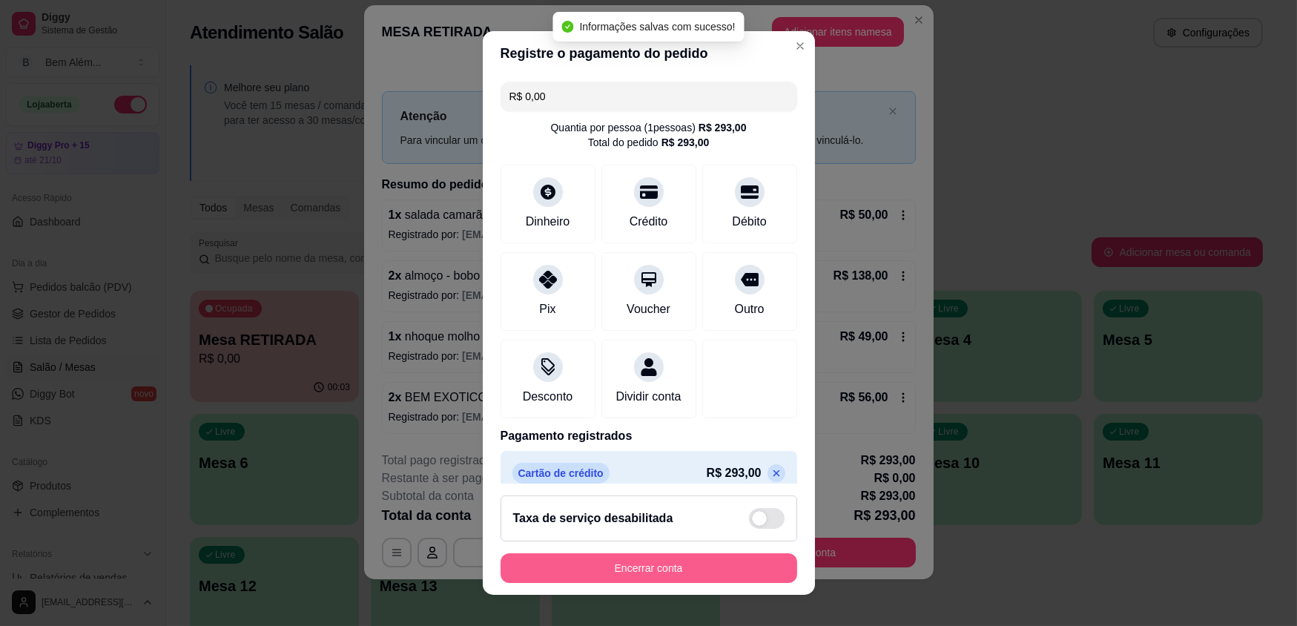
click at [671, 576] on button "Encerrar conta" at bounding box center [649, 568] width 297 height 30
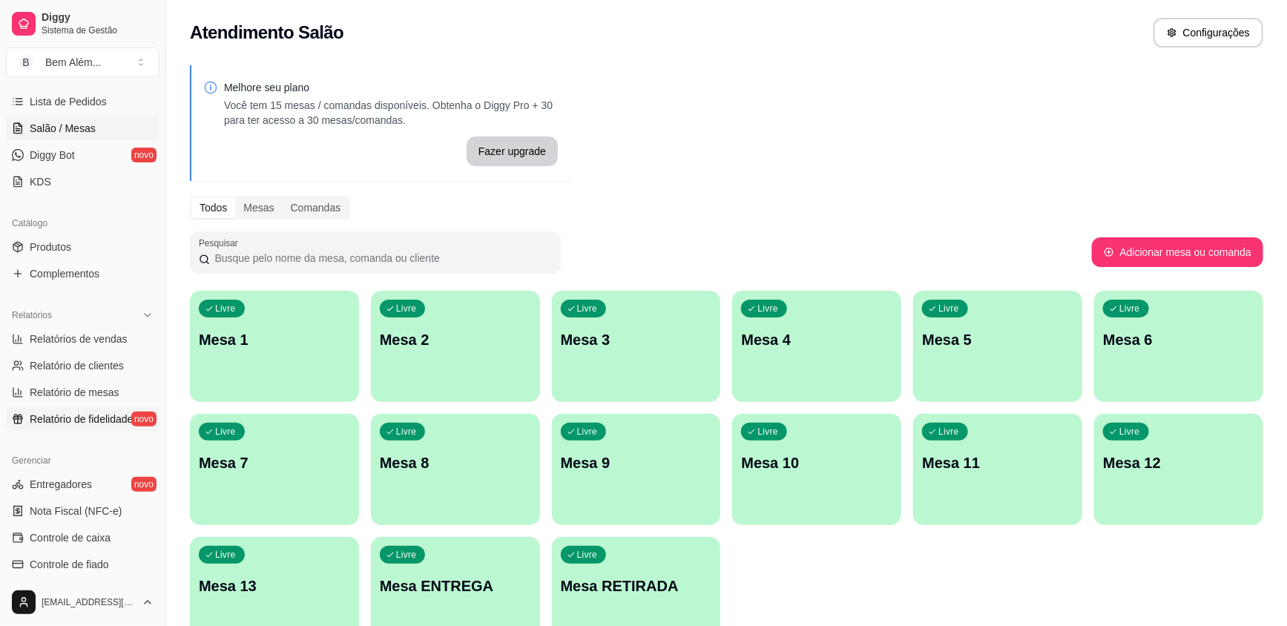
scroll to position [269, 0]
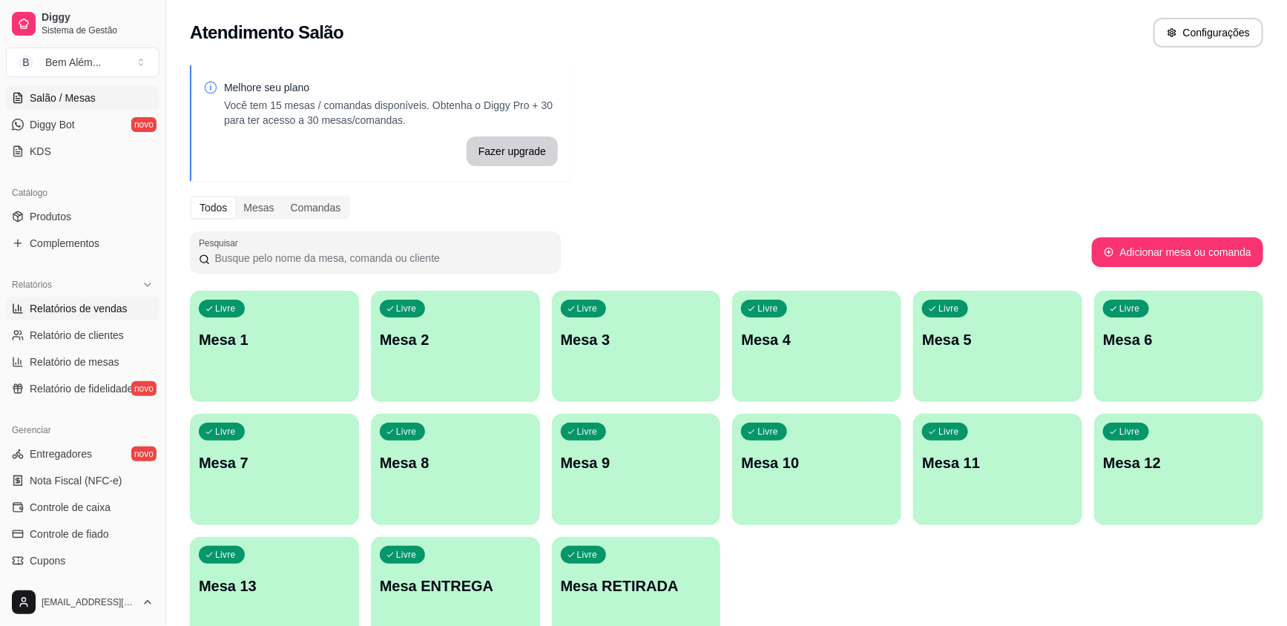
click at [96, 306] on span "Relatórios de vendas" at bounding box center [79, 308] width 98 height 15
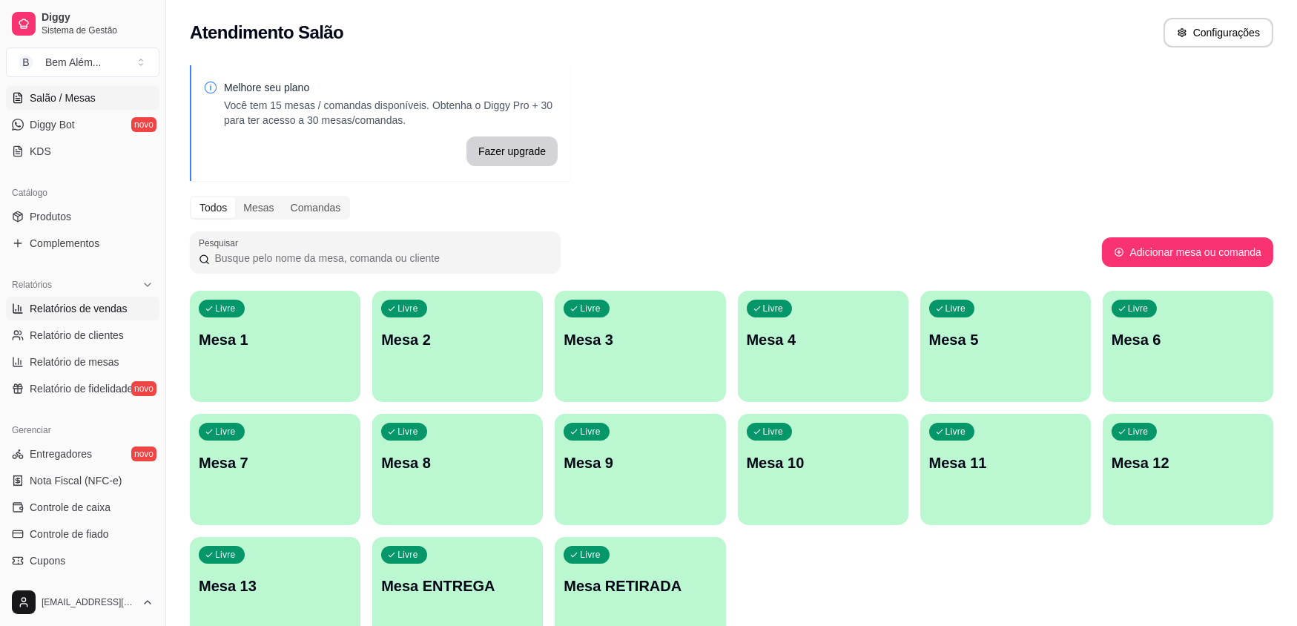
select select "ALL"
select select "0"
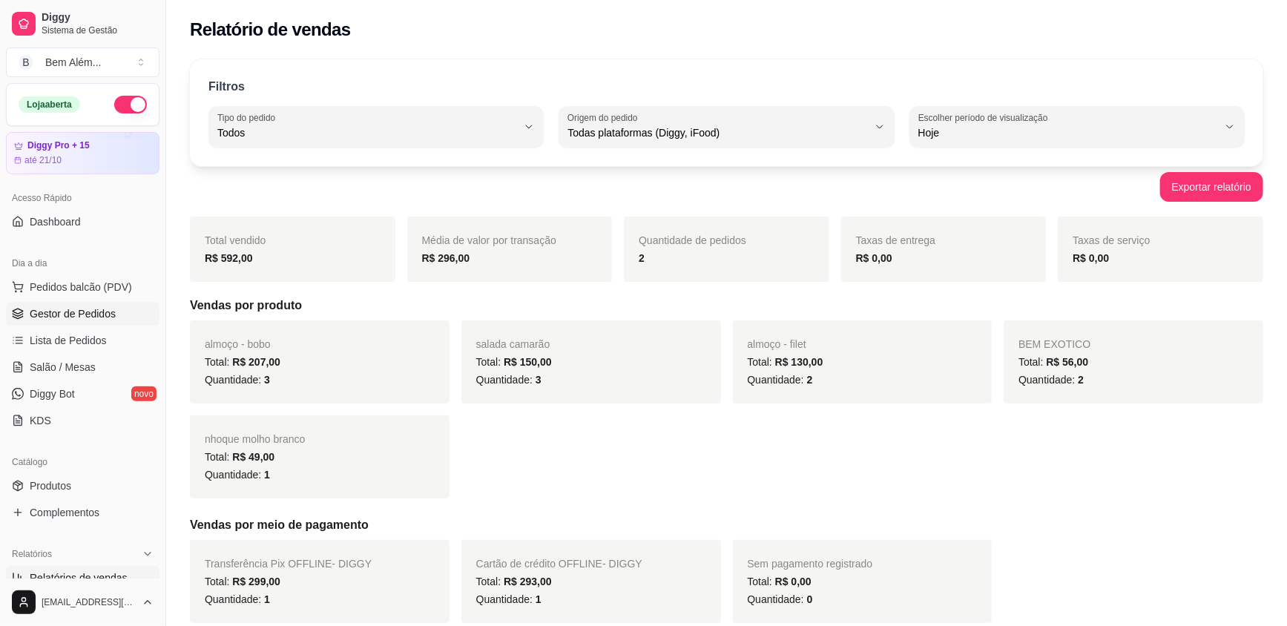
click at [70, 323] on link "Gestor de Pedidos" at bounding box center [83, 314] width 154 height 24
